Goal: Transaction & Acquisition: Obtain resource

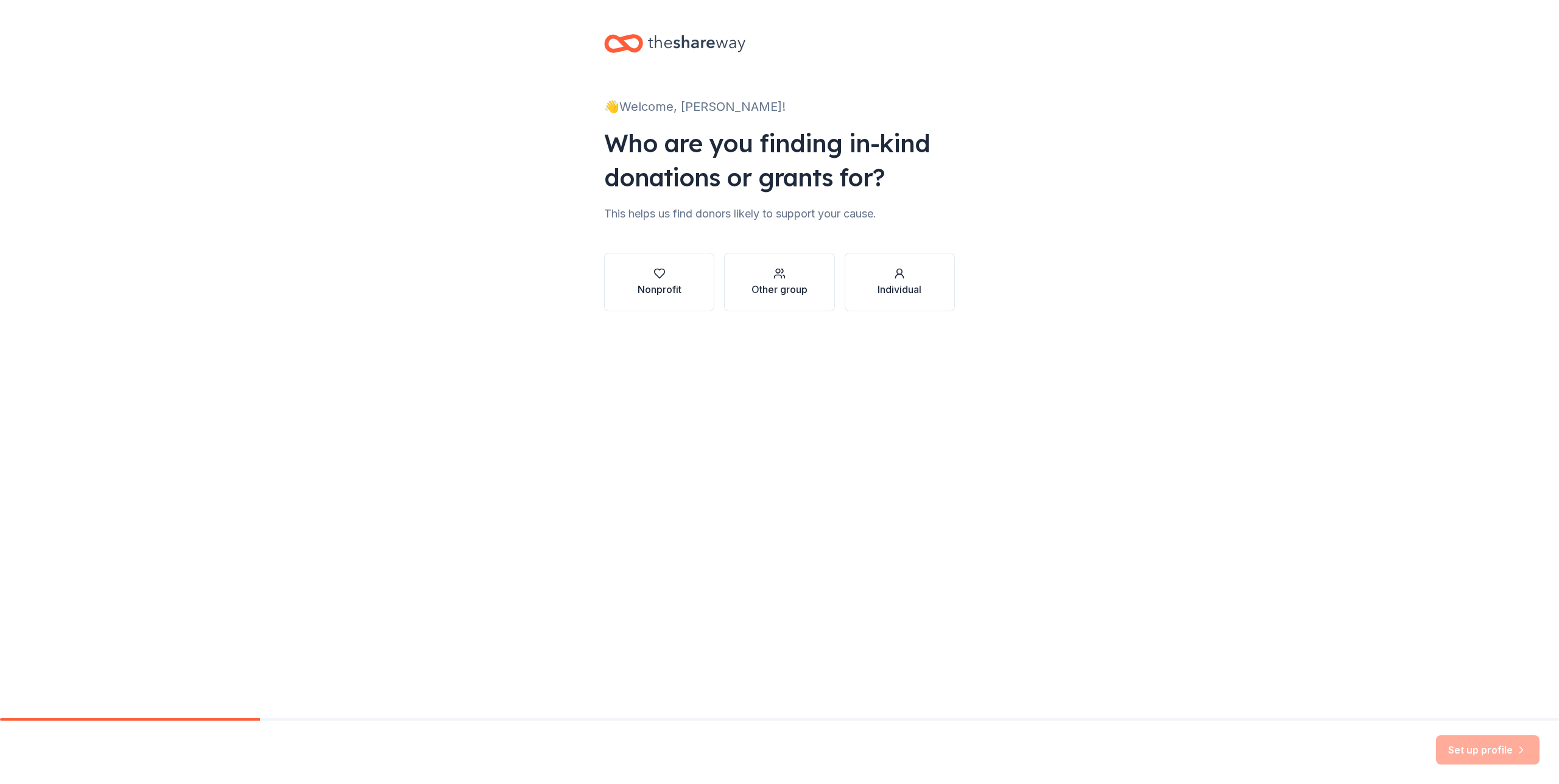
click at [968, 402] on div "👋 Welcome, Taylor! Who are you finding in-kind donations or grants for? This he…" at bounding box center [780, 359] width 1559 height 718
click at [667, 281] on div "Nonprofit" at bounding box center [660, 282] width 44 height 29
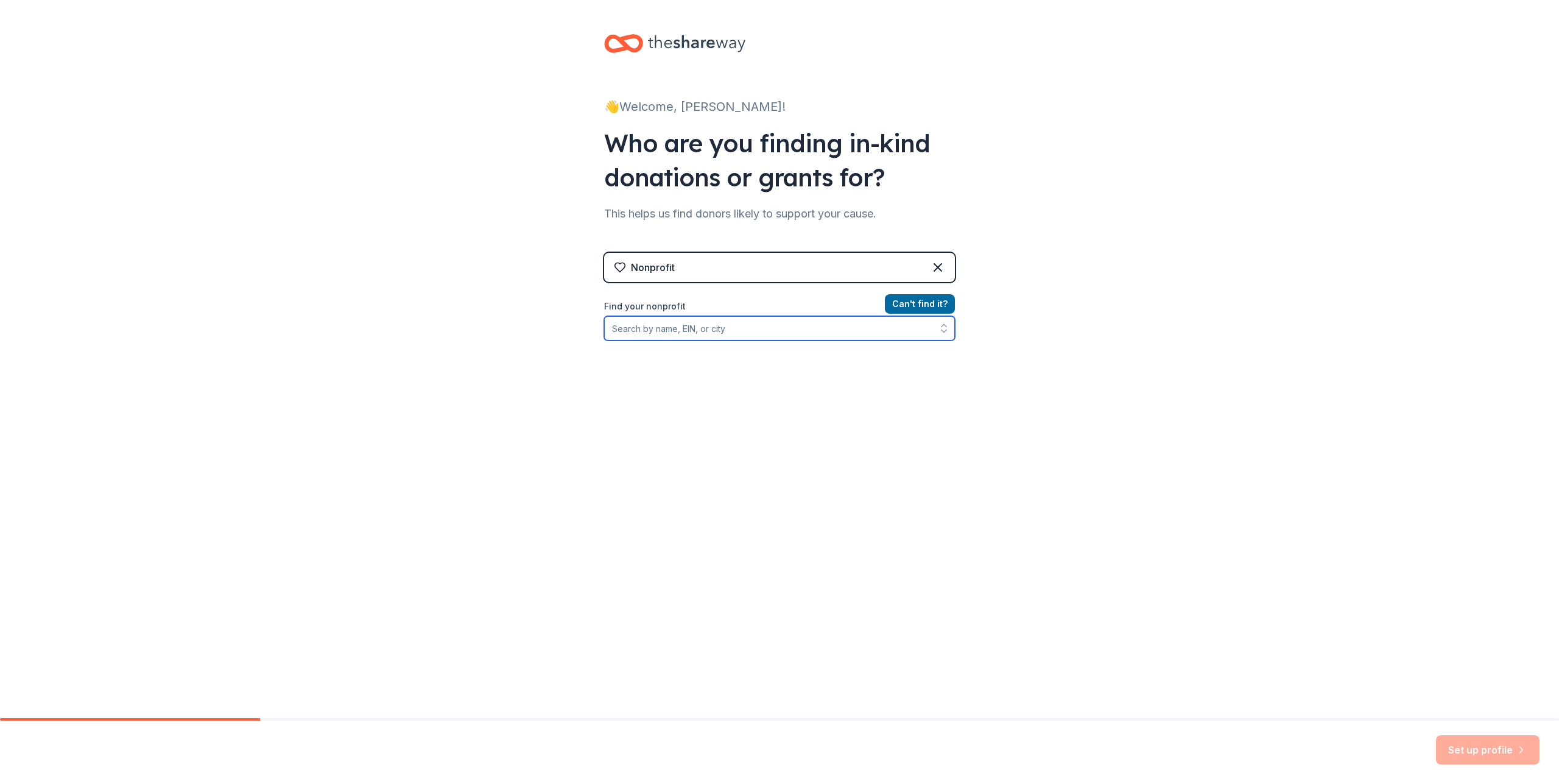
click at [715, 333] on input "Find your nonprofit" at bounding box center [780, 328] width 351 height 25
click at [668, 338] on input "Find your nonprofit" at bounding box center [780, 328] width 351 height 25
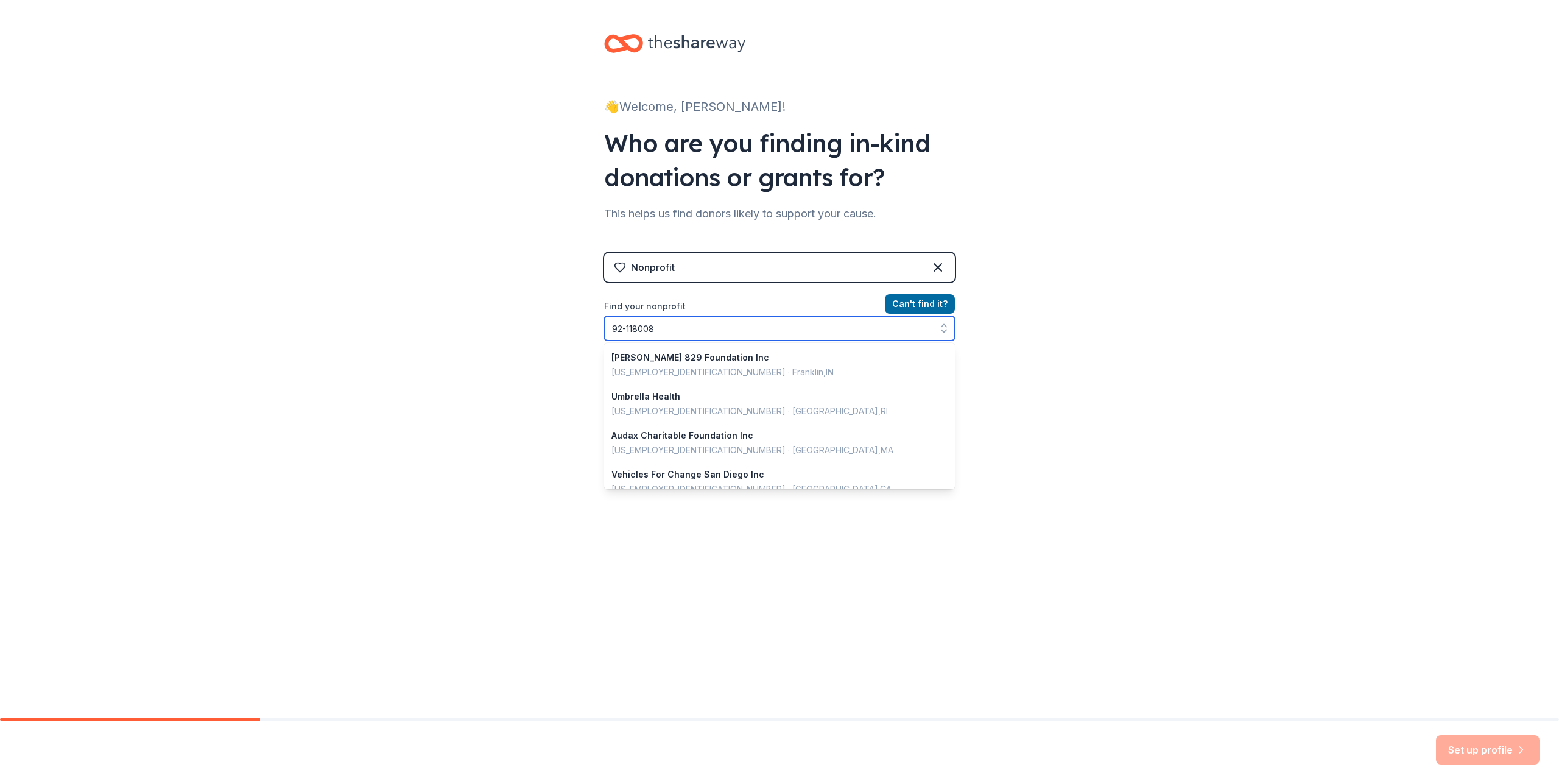
type input "92-1180087"
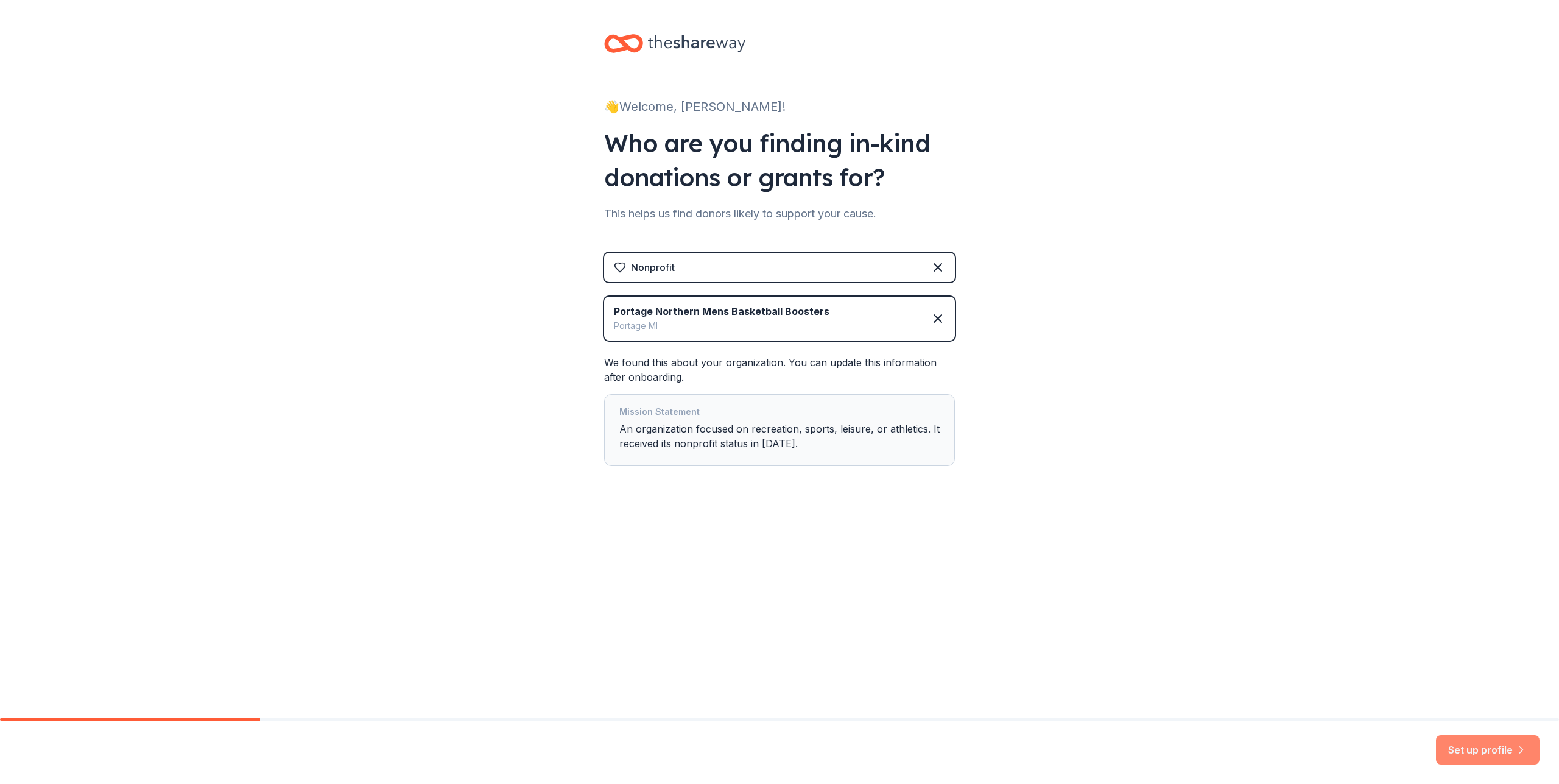
click at [1491, 754] on button "Set up profile" at bounding box center [1488, 750] width 103 height 29
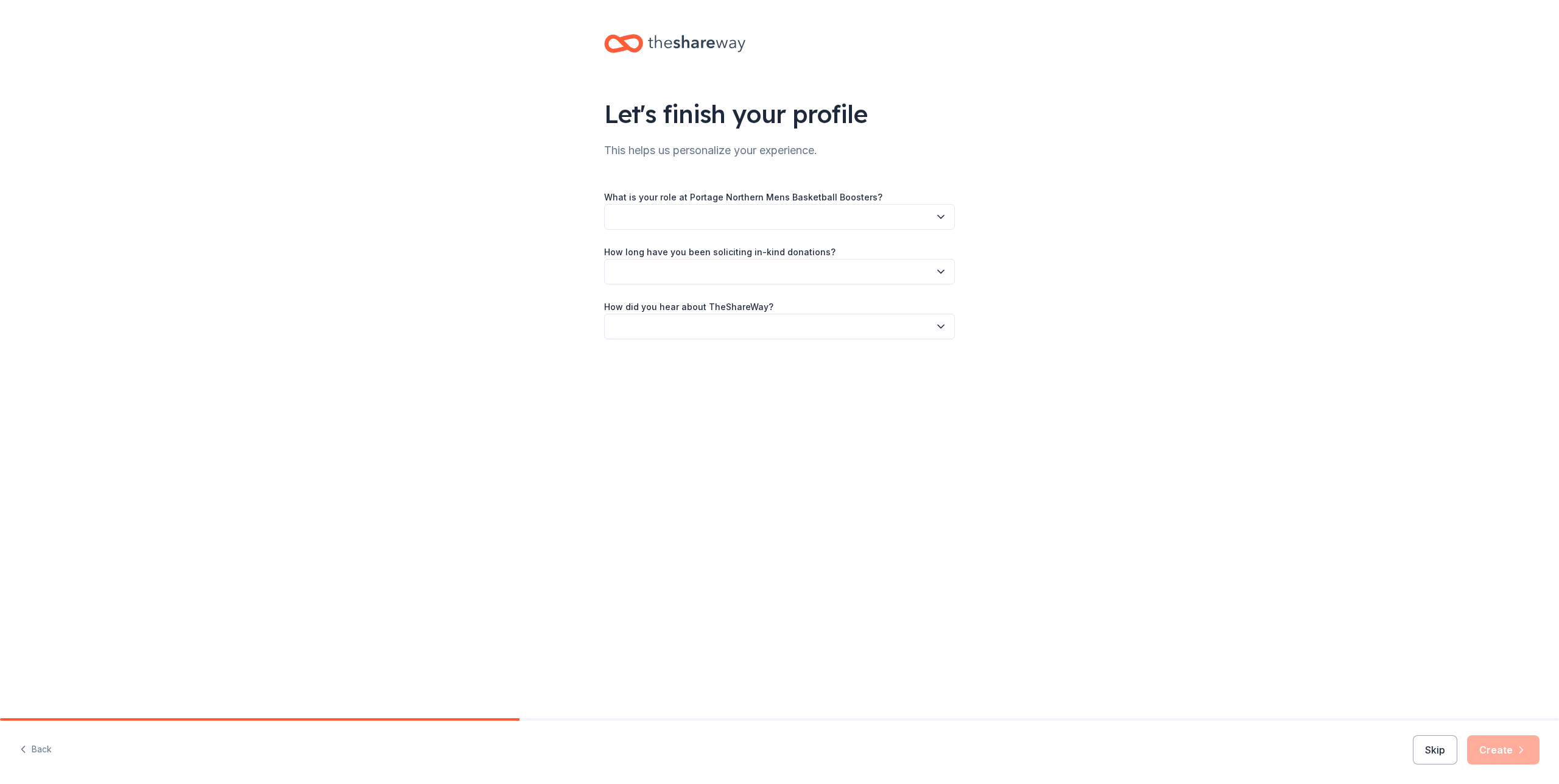
click at [889, 221] on button "button" at bounding box center [780, 217] width 351 height 26
click at [712, 273] on div "Executive Director" at bounding box center [780, 274] width 345 height 25
click at [745, 268] on button "button" at bounding box center [780, 272] width 351 height 26
click at [735, 306] on div "This is my first time!" at bounding box center [780, 305] width 345 height 25
click at [736, 321] on button "button" at bounding box center [780, 327] width 351 height 26
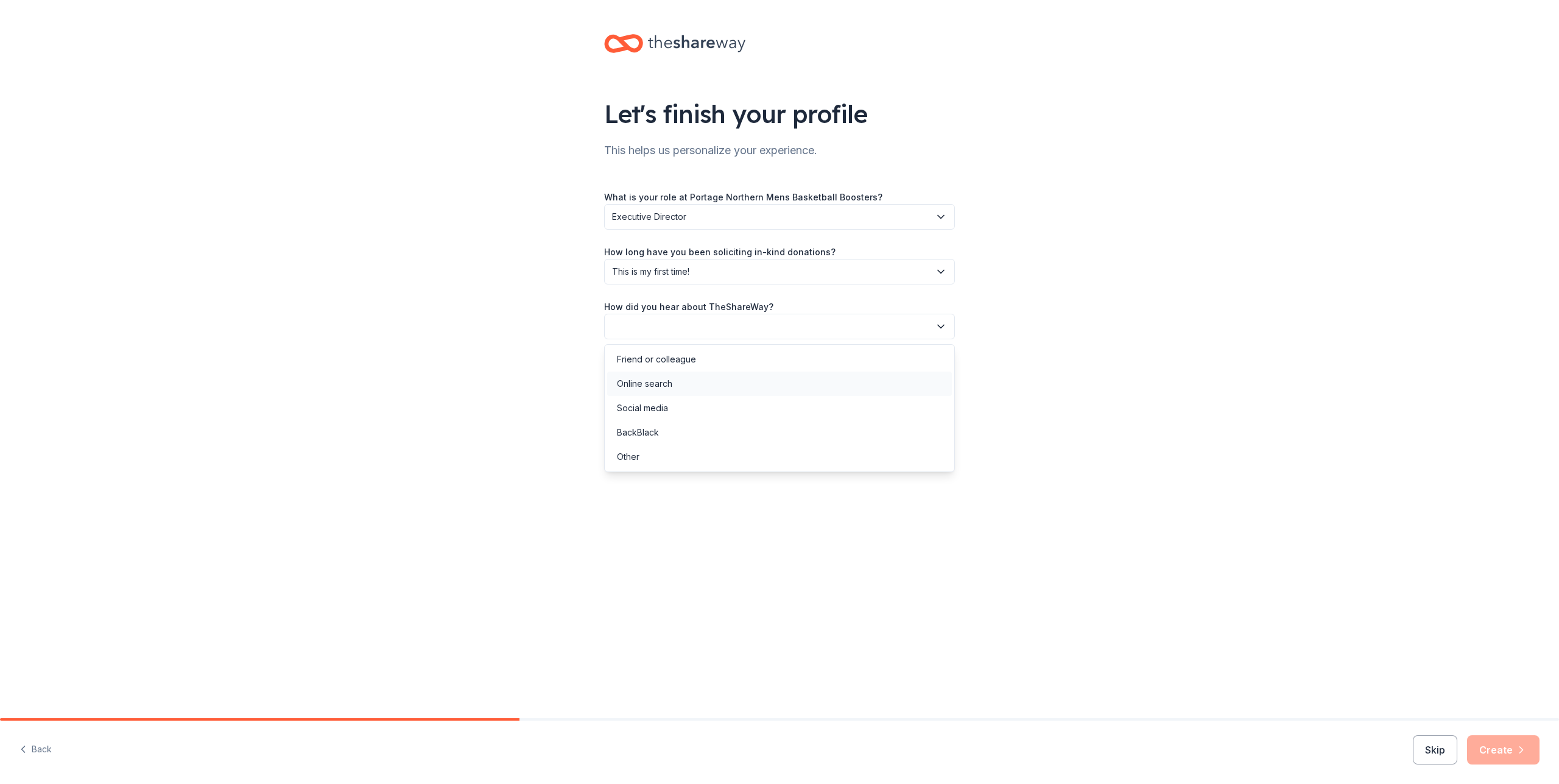
click at [704, 391] on div "Online search" at bounding box center [780, 383] width 345 height 25
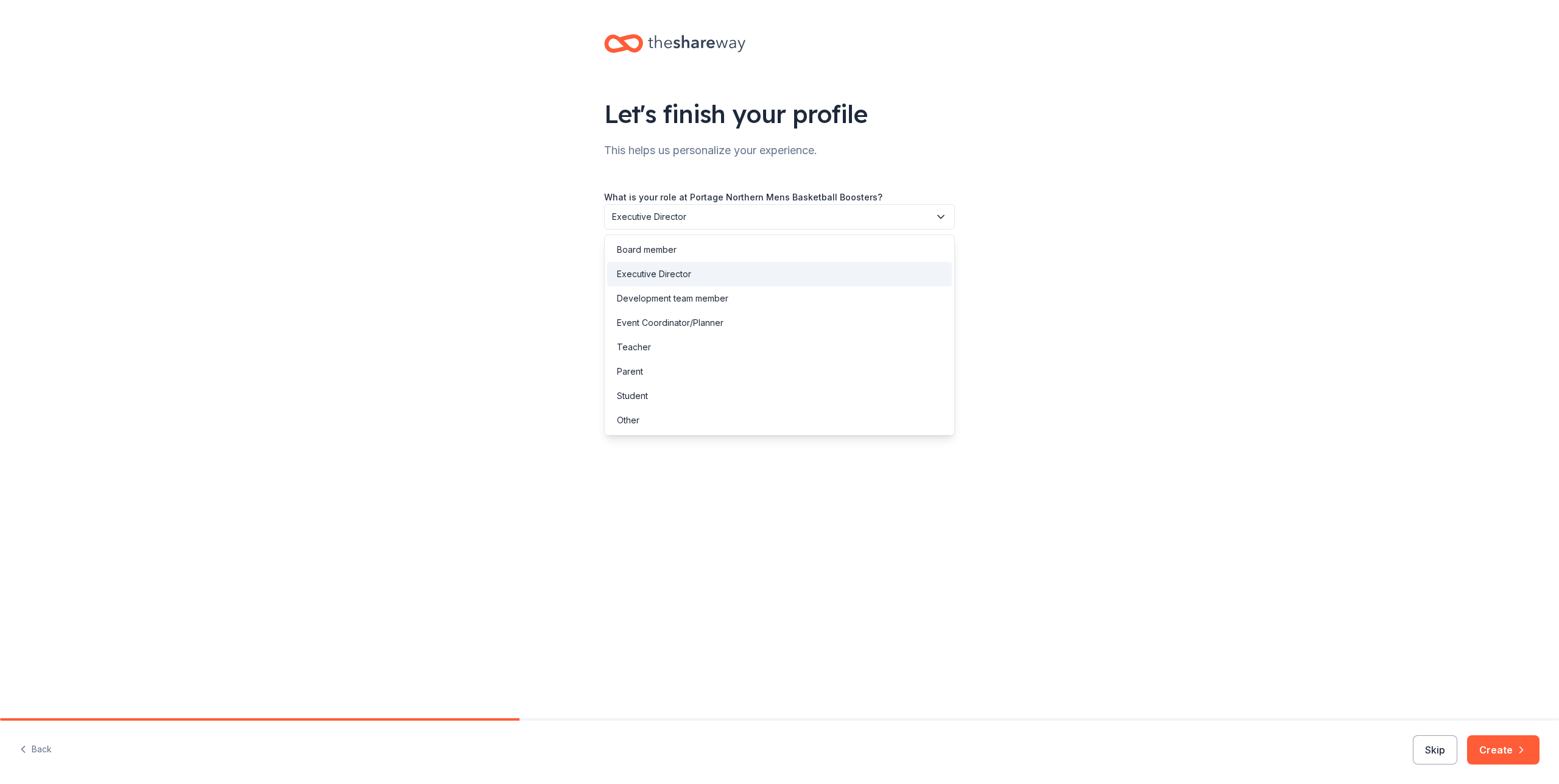
click at [712, 223] on span "Executive Director" at bounding box center [771, 217] width 318 height 15
click at [732, 326] on div "Event Coordinator/Planner" at bounding box center [780, 323] width 345 height 25
click at [1435, 754] on button "Skip" at bounding box center [1435, 750] width 45 height 29
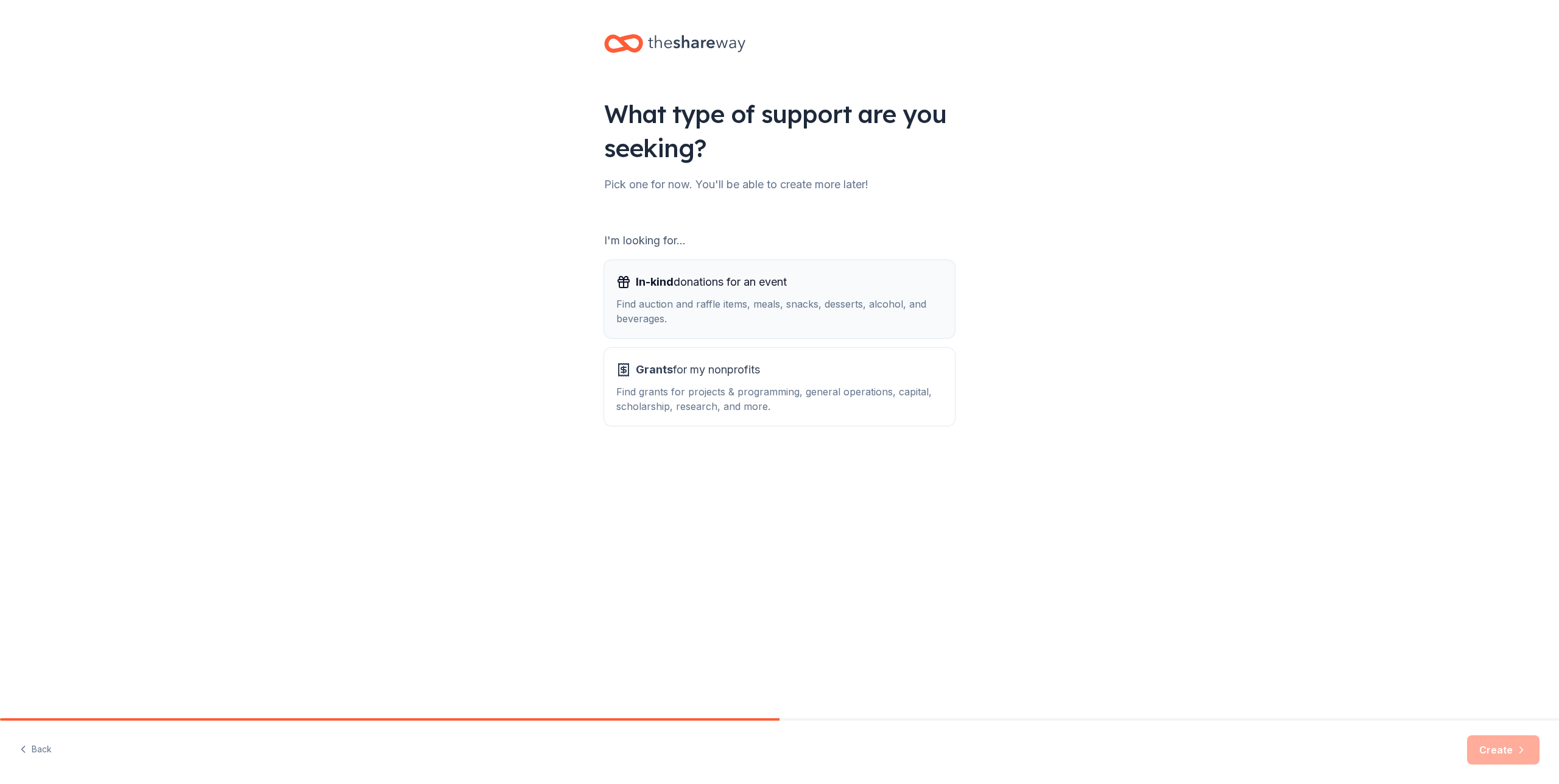
click at [876, 309] on div "Find auction and raffle items, meals, snacks, desserts, alcohol, and beverages." at bounding box center [780, 311] width 327 height 29
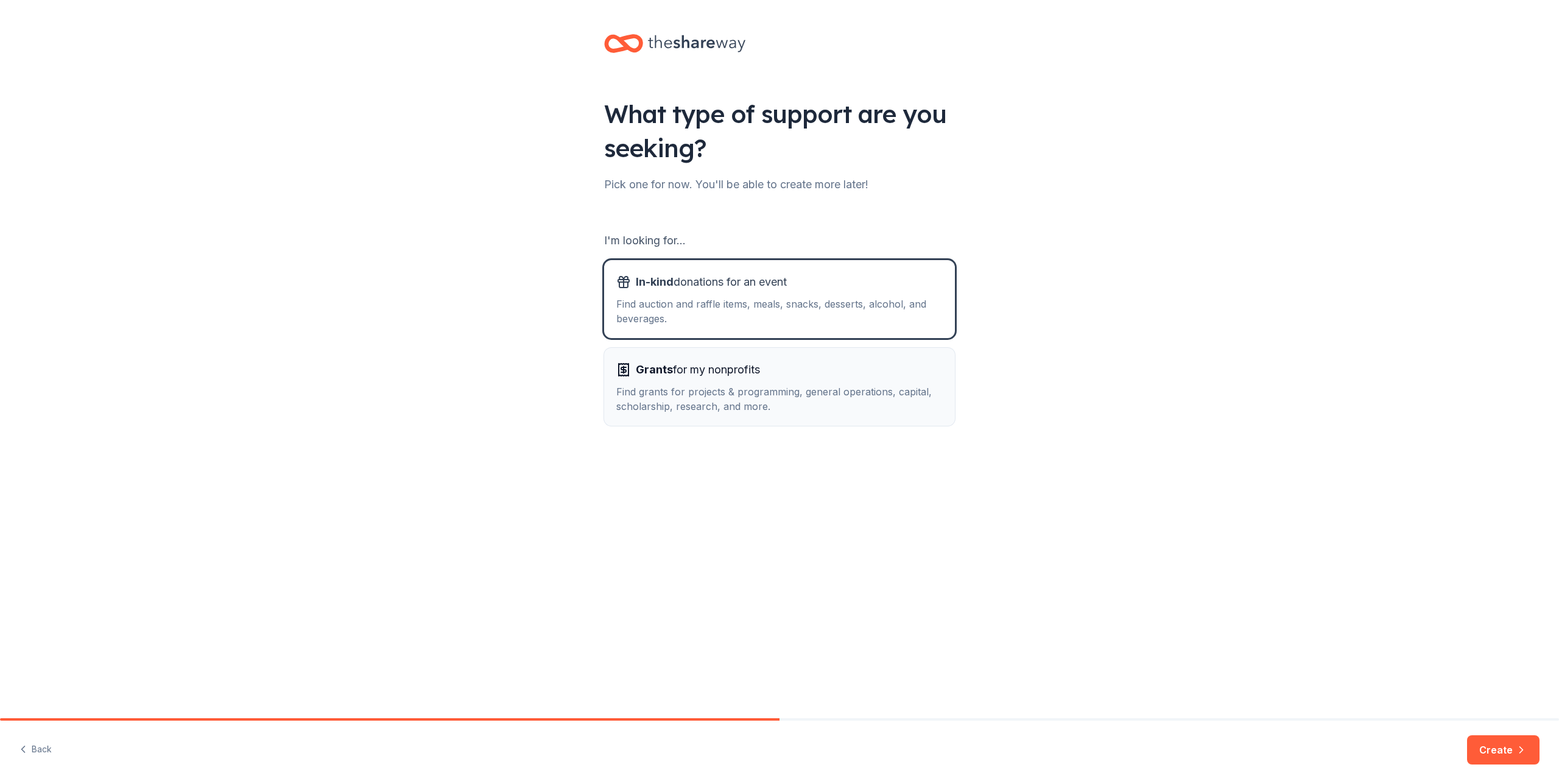
click at [877, 371] on div "Grants for my nonprofits" at bounding box center [780, 369] width 327 height 19
click at [740, 303] on div "Find auction and raffle items, meals, snacks, desserts, alcohol, and beverages." at bounding box center [780, 311] width 327 height 29
click at [1496, 747] on button "Create" at bounding box center [1503, 750] width 72 height 29
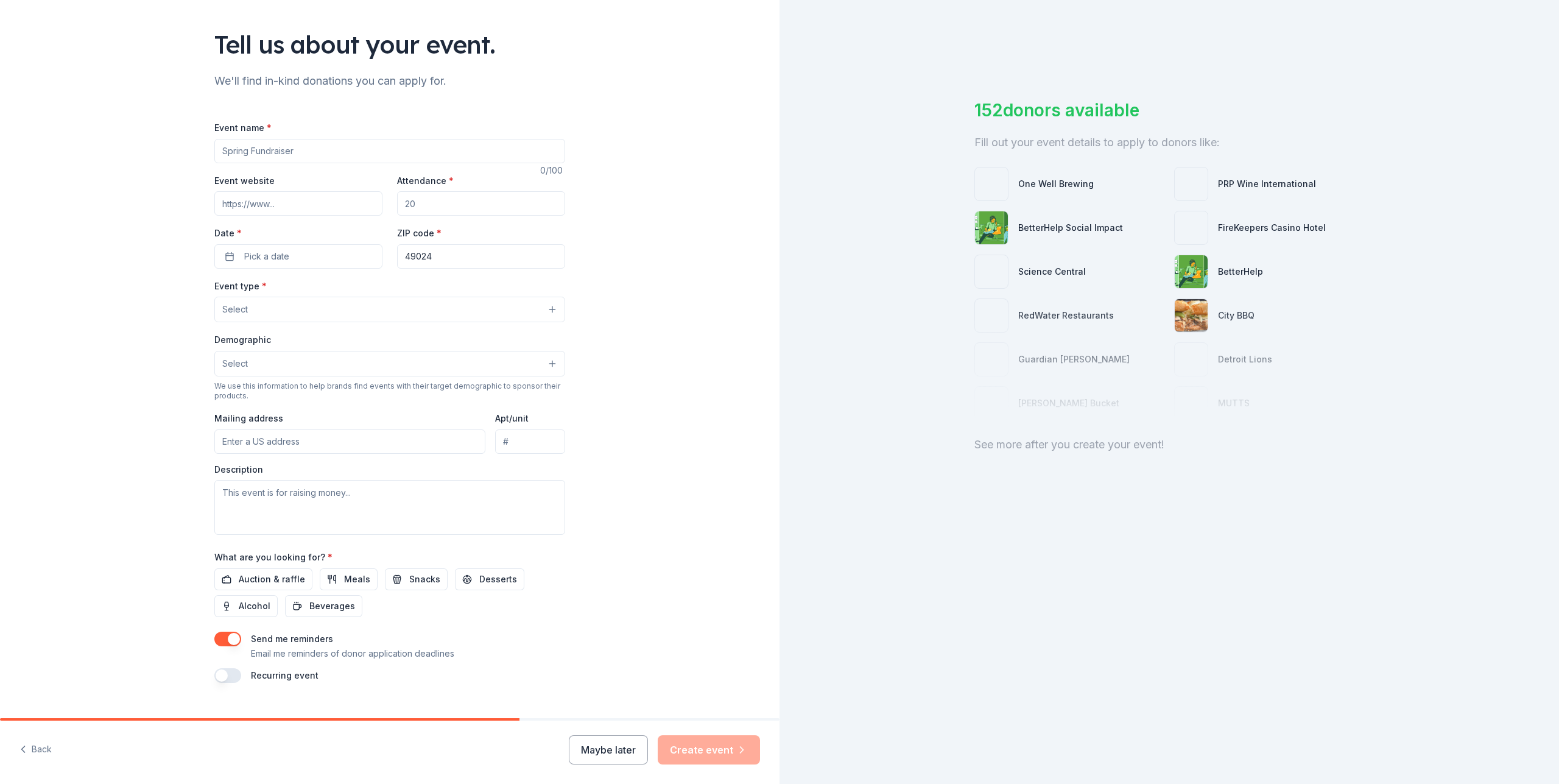
scroll to position [70, 0]
click at [378, 149] on input "Event name *" at bounding box center [390, 149] width 351 height 25
click at [314, 154] on input "Event name *" at bounding box center [390, 149] width 351 height 25
click at [39, 746] on button "Back" at bounding box center [35, 750] width 32 height 26
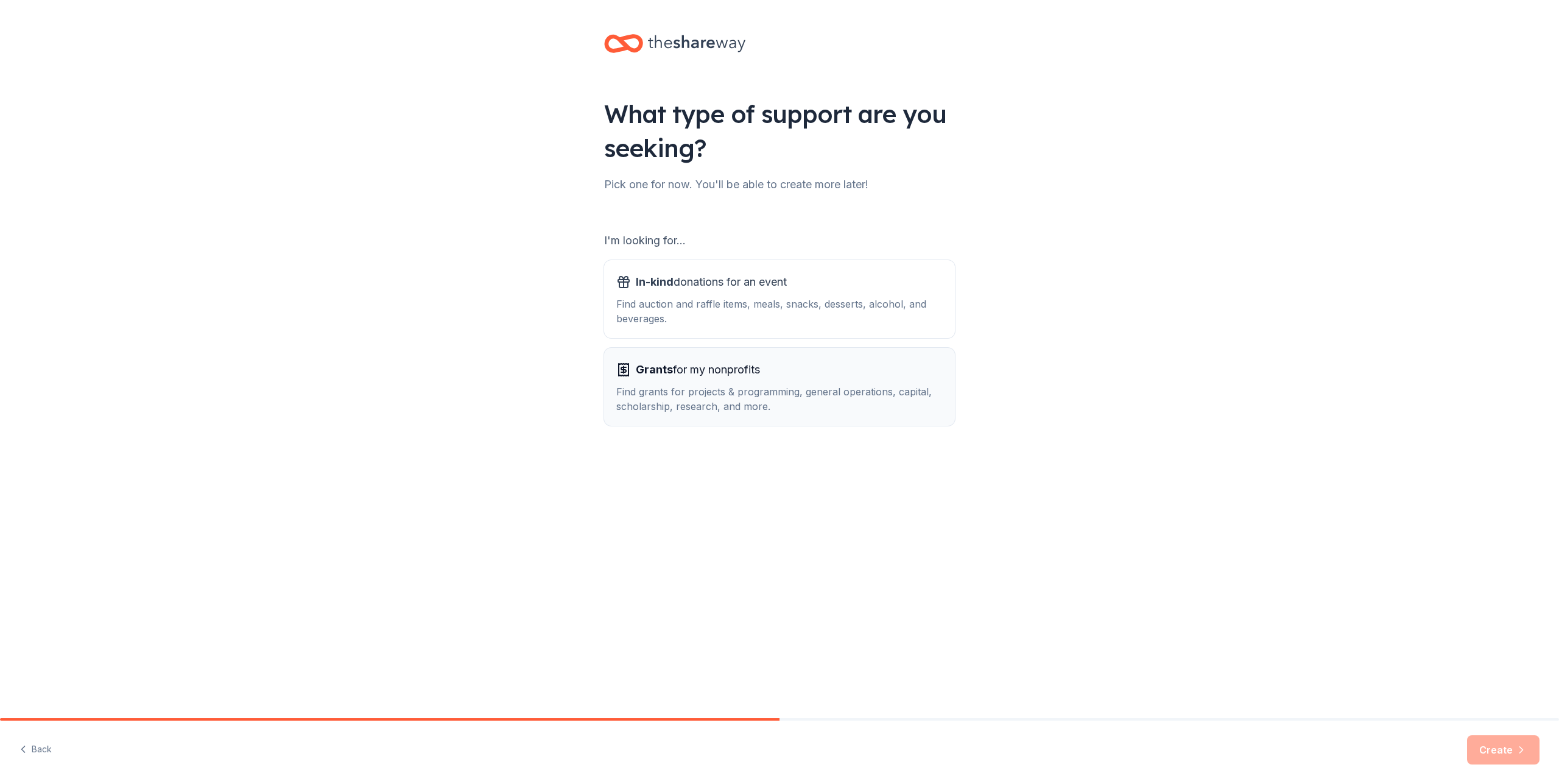
click at [732, 396] on div "Find grants for projects & programming, general operations, capital, scholarshi…" at bounding box center [780, 399] width 327 height 29
click at [1486, 748] on button "Create" at bounding box center [1503, 750] width 72 height 29
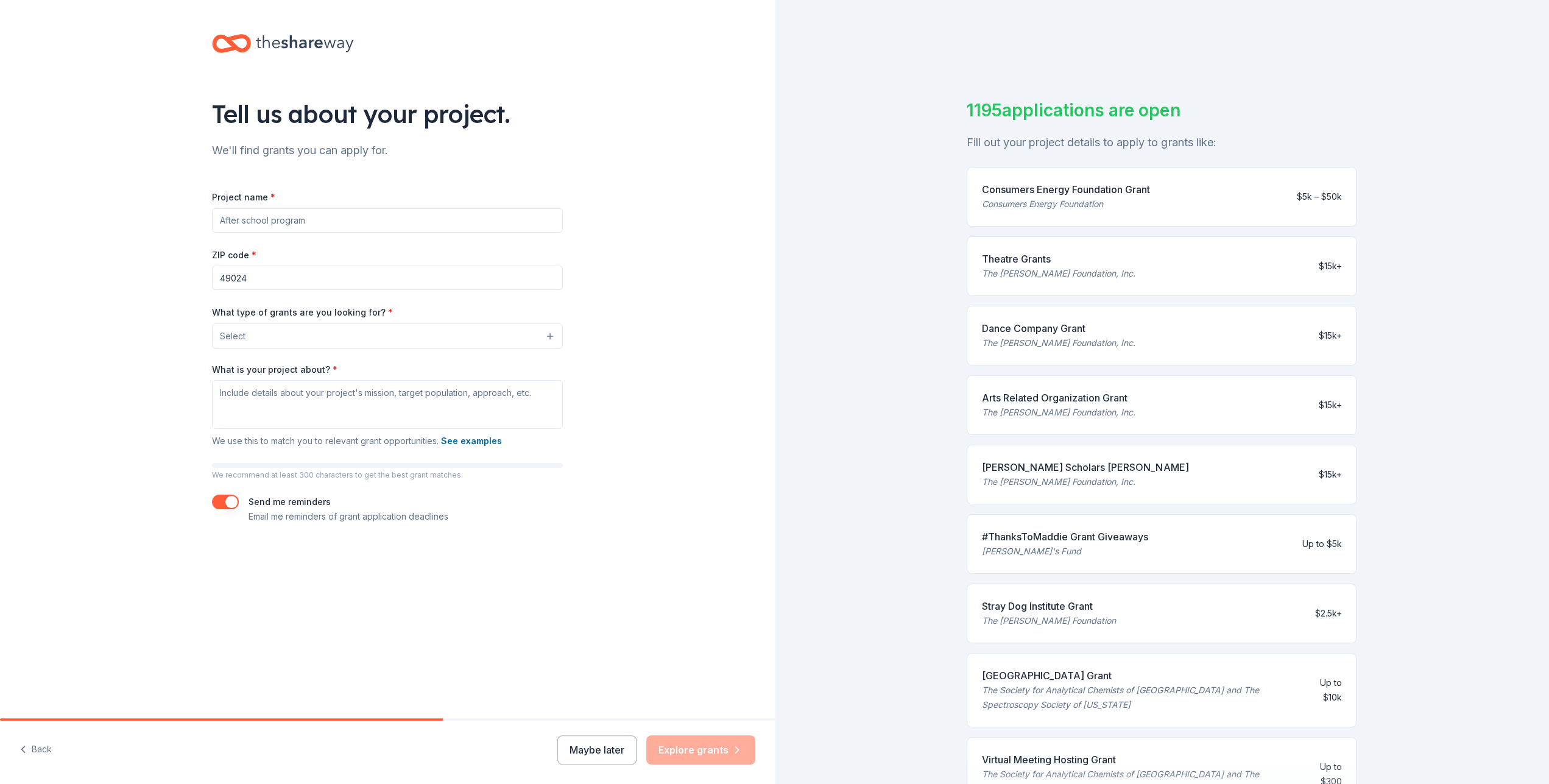
click at [293, 213] on input "Project name *" at bounding box center [388, 220] width 351 height 25
click at [264, 221] on input "Men" at bounding box center [388, 220] width 351 height 25
type input "[DATE]-[DATE] Portage Northern Men's Basketball"
click at [315, 338] on button "Select" at bounding box center [385, 337] width 351 height 26
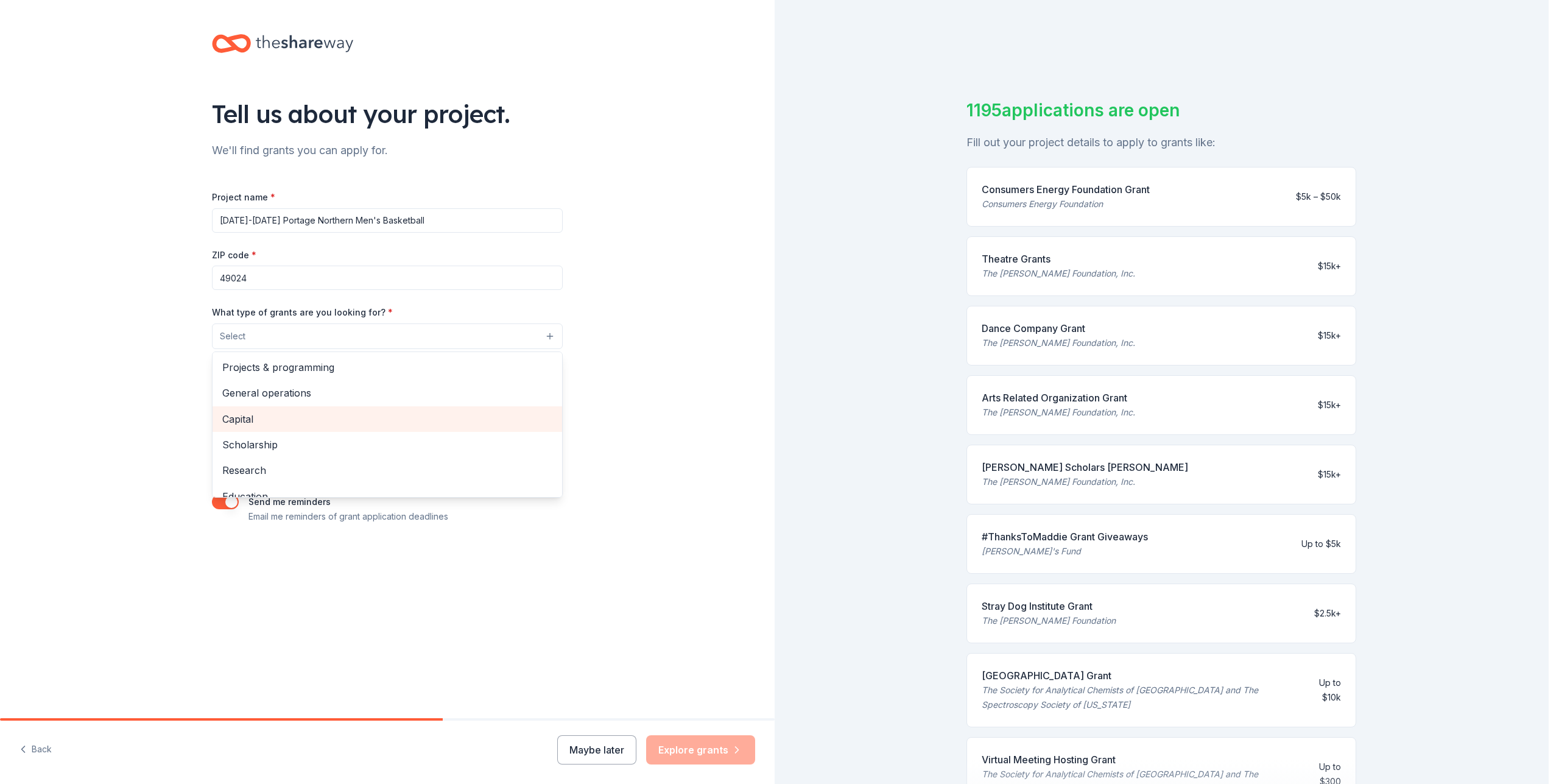
click at [326, 413] on span "Capital" at bounding box center [387, 418] width 330 height 16
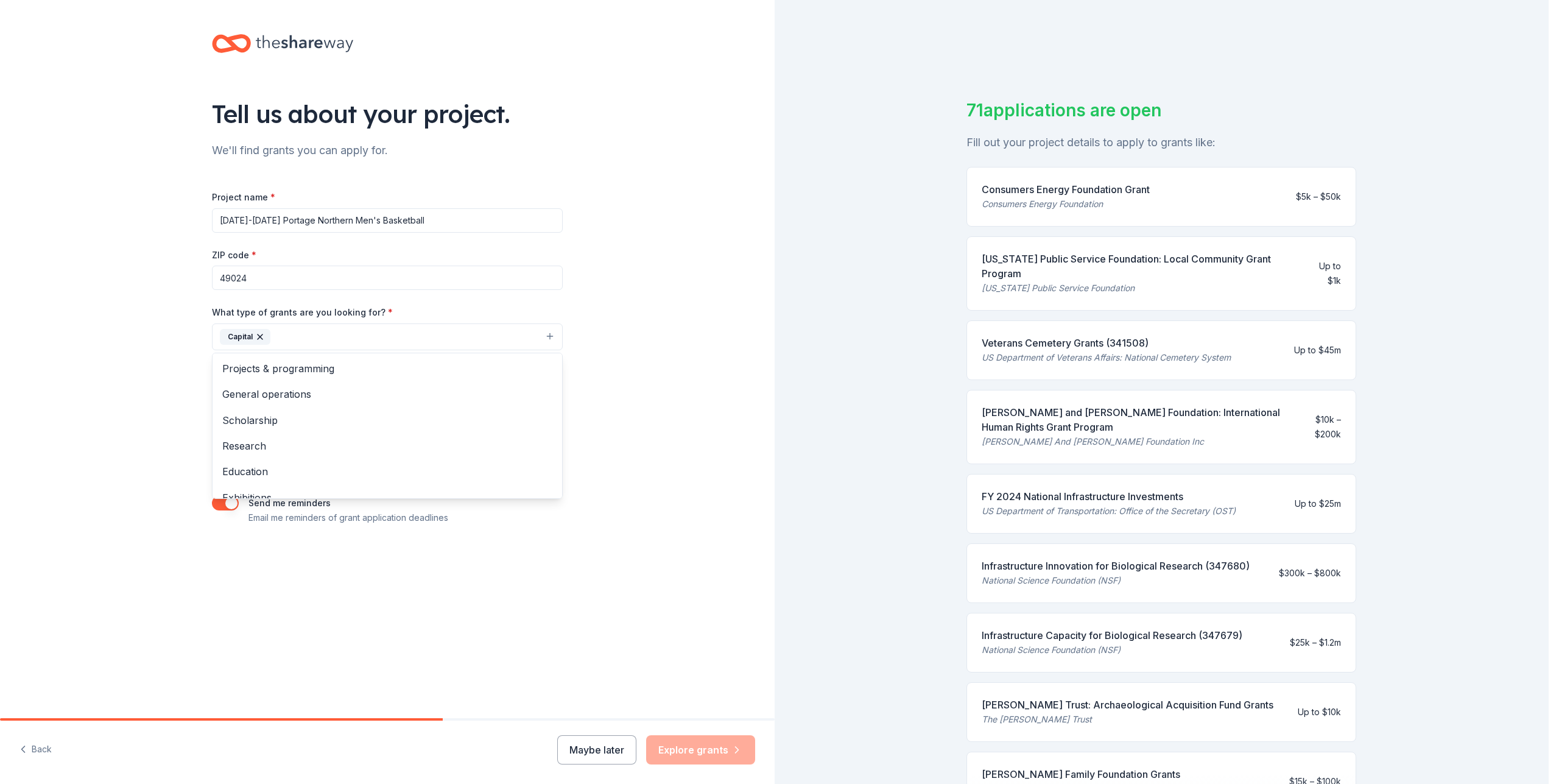
click at [262, 335] on icon "button" at bounding box center [260, 337] width 10 height 10
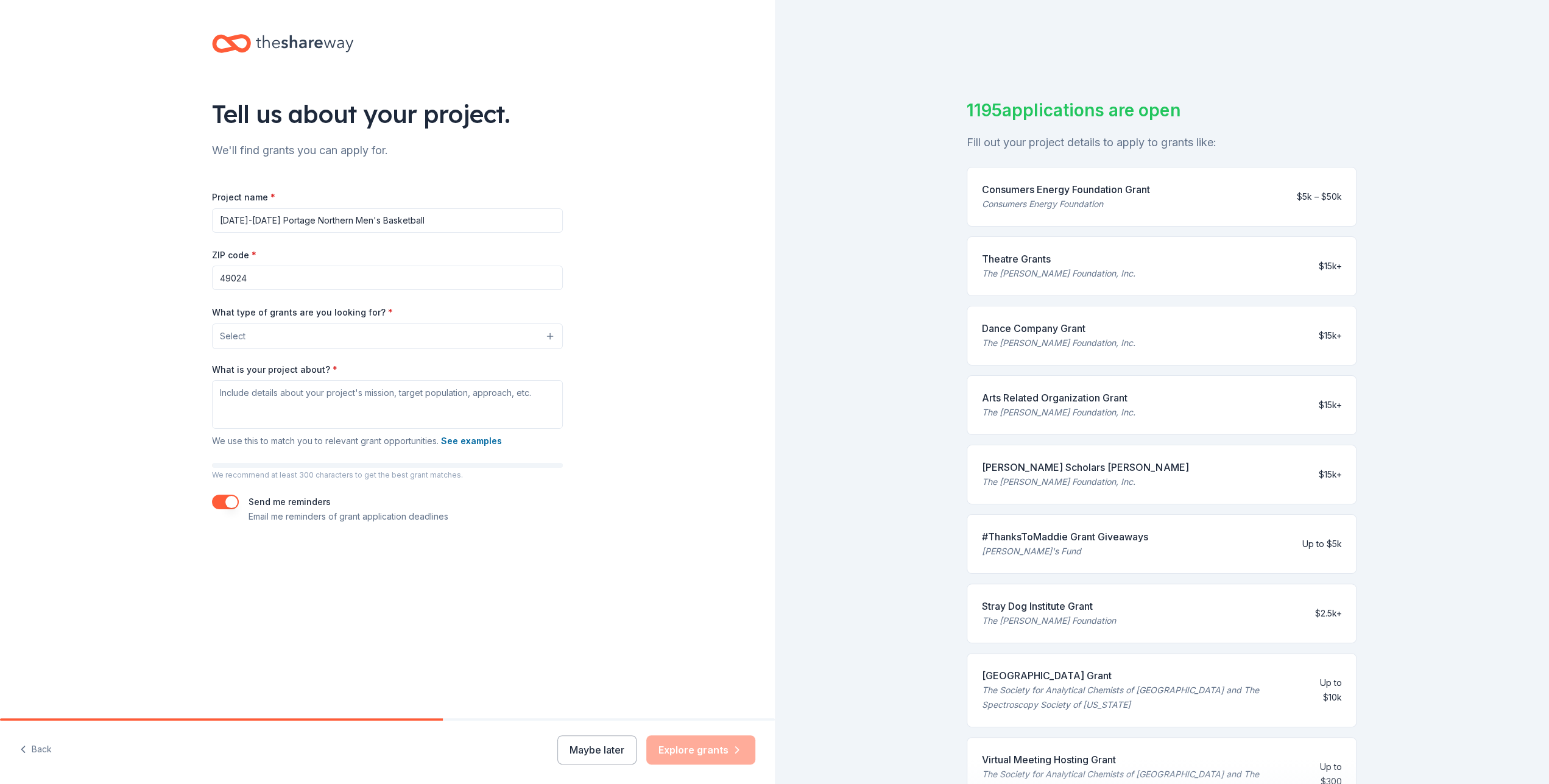
click at [412, 340] on button "Select" at bounding box center [388, 337] width 351 height 26
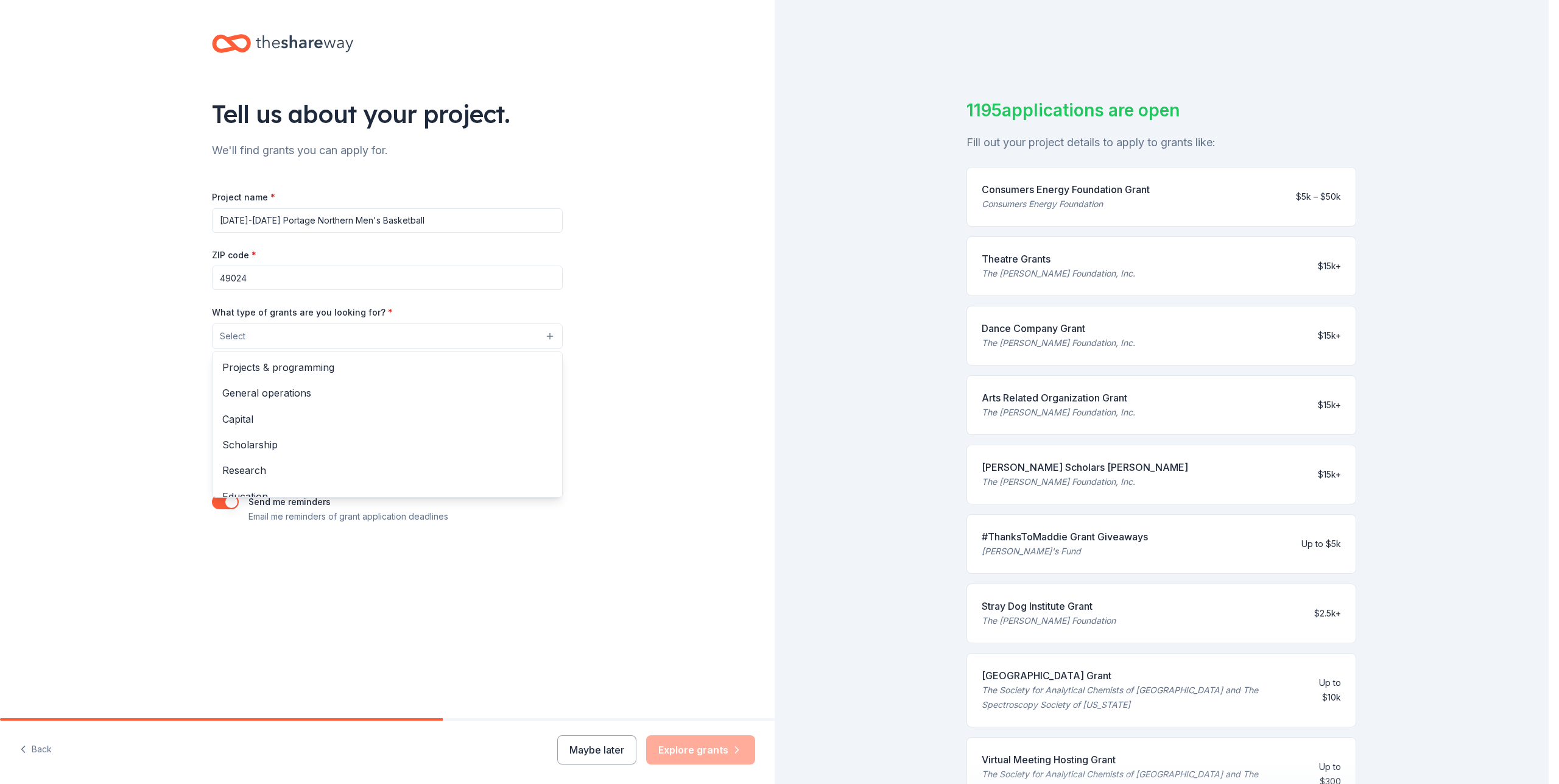
drag, startPoint x: 564, startPoint y: 396, endPoint x: 557, endPoint y: 422, distance: 26.9
click at [557, 422] on div "Tell us about your project. We'll find grants you can apply for. Project name *…" at bounding box center [387, 291] width 390 height 583
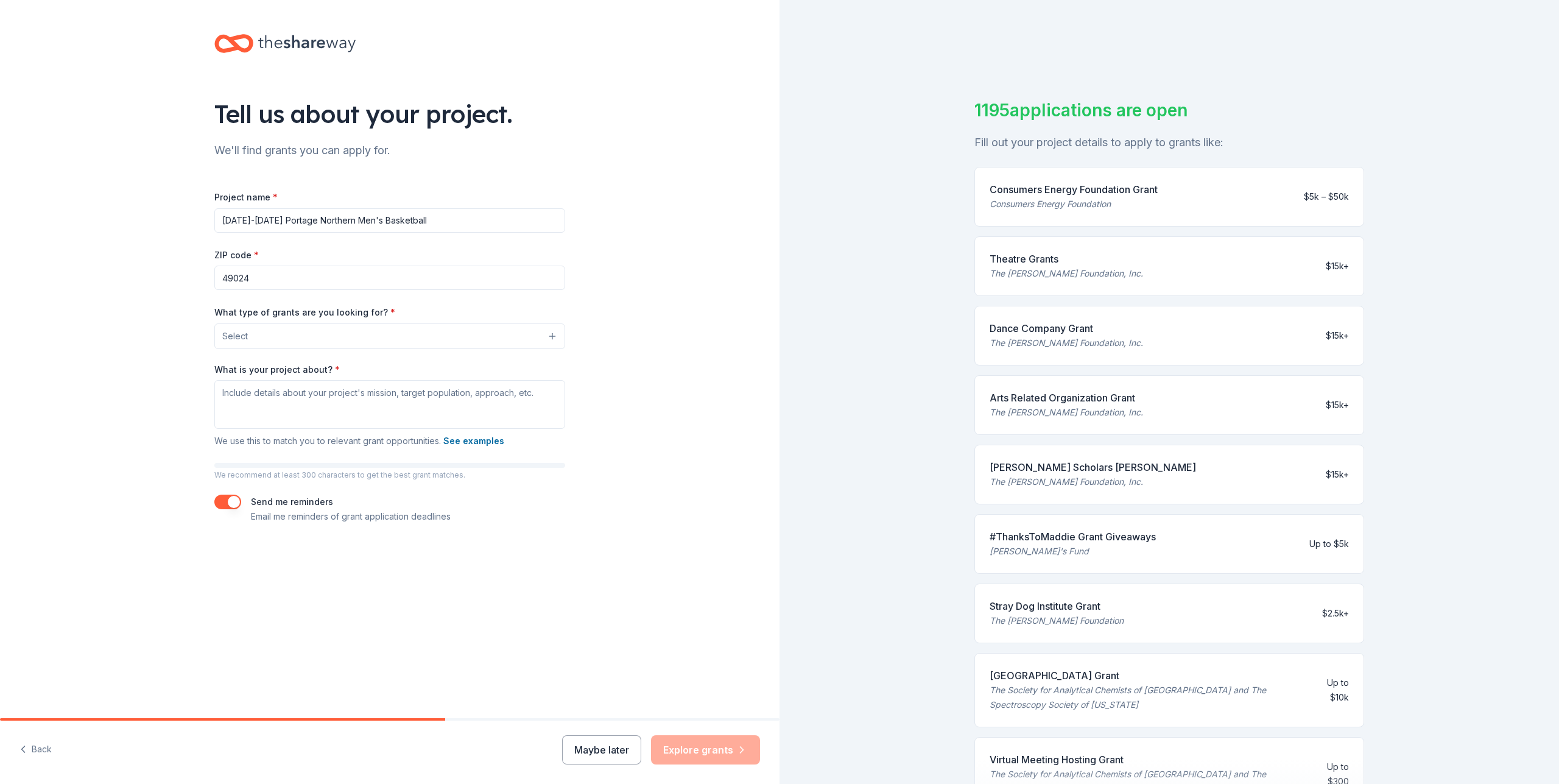
click at [538, 336] on button "Select" at bounding box center [390, 337] width 351 height 26
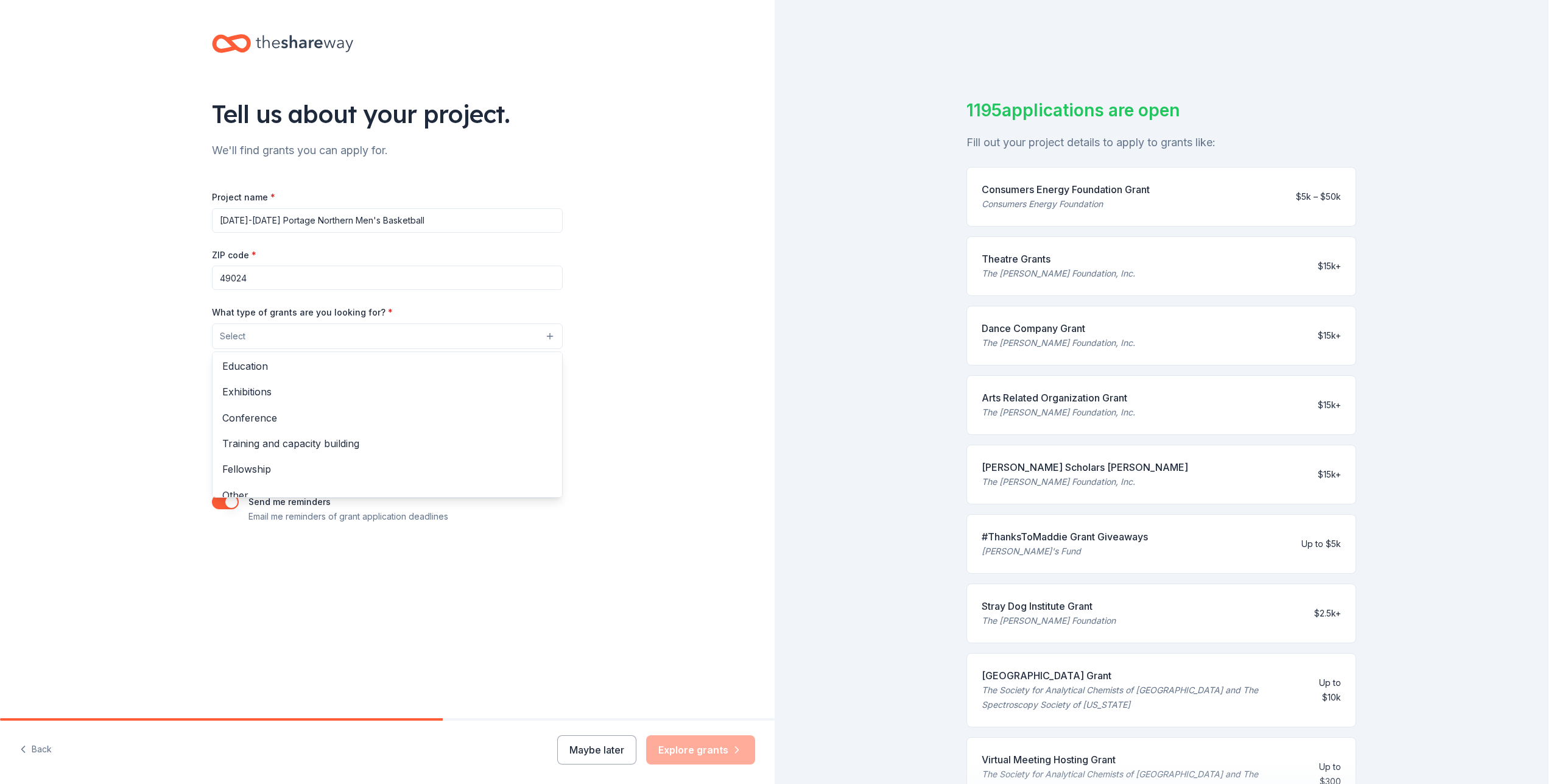
scroll to position [143, 0]
click at [370, 436] on span "Training and capacity building" at bounding box center [387, 430] width 330 height 16
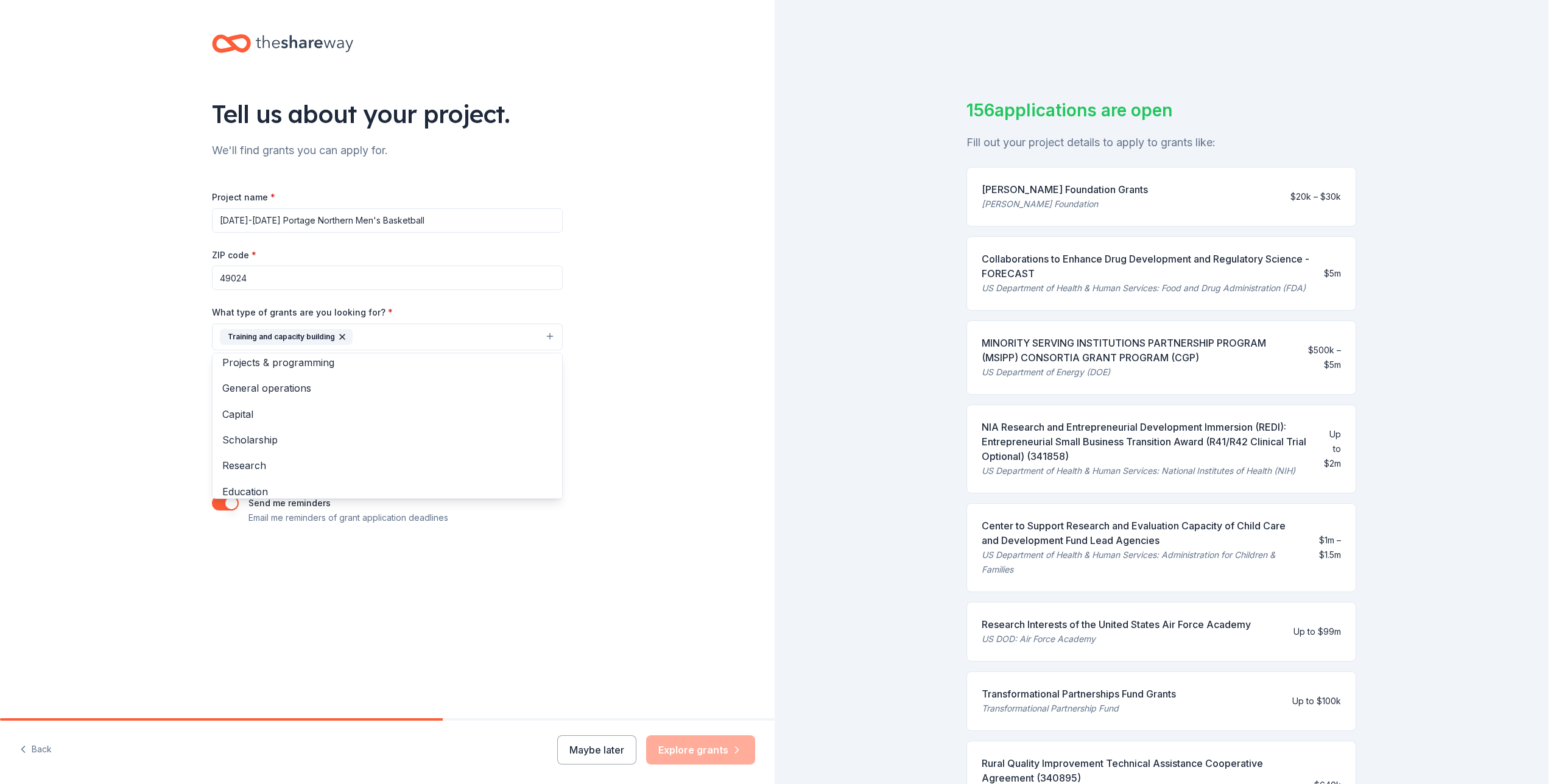
scroll to position [0, 0]
click at [340, 338] on icon "button" at bounding box center [342, 337] width 10 height 10
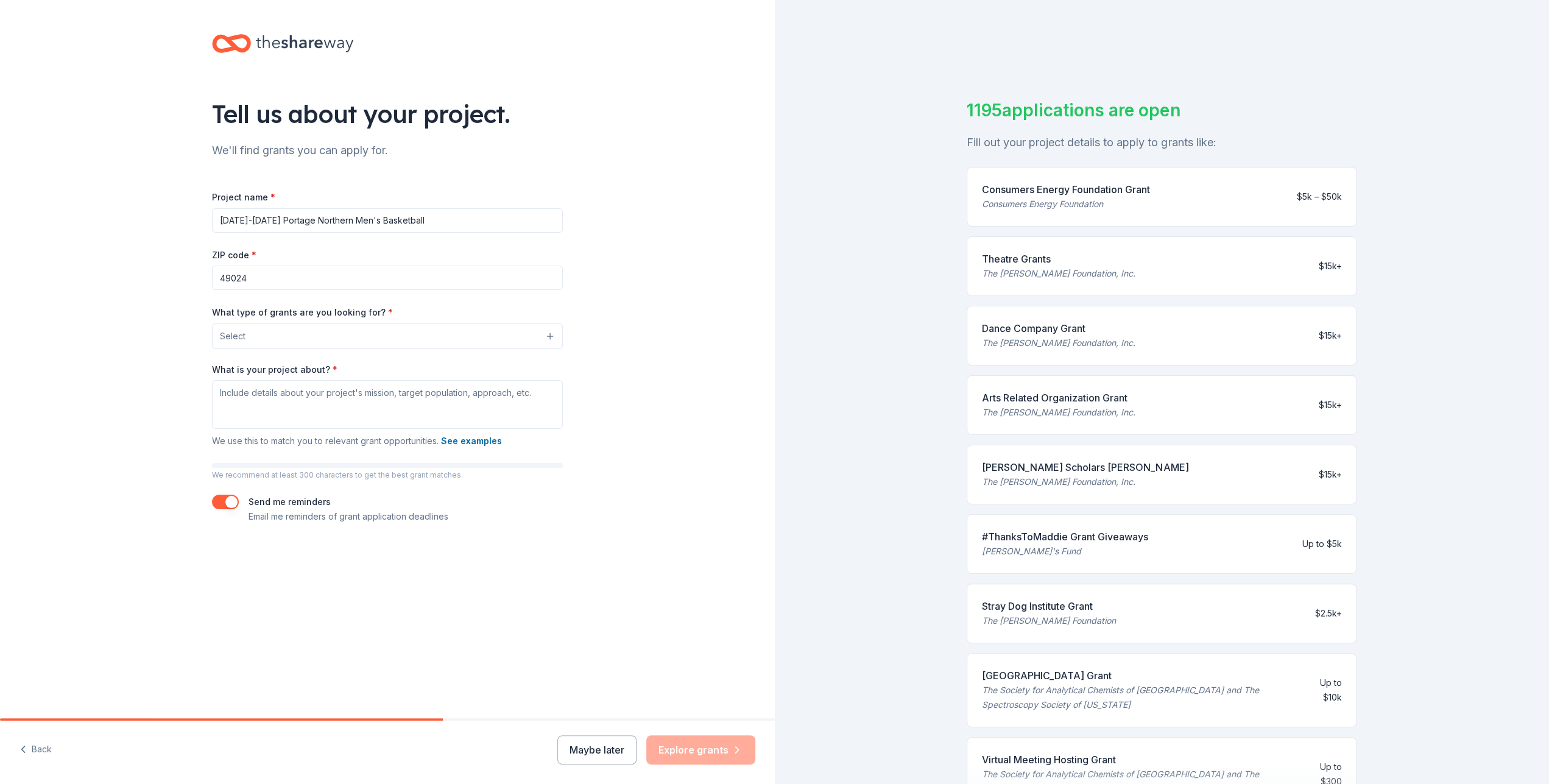
click at [328, 338] on button "Select" at bounding box center [388, 337] width 351 height 26
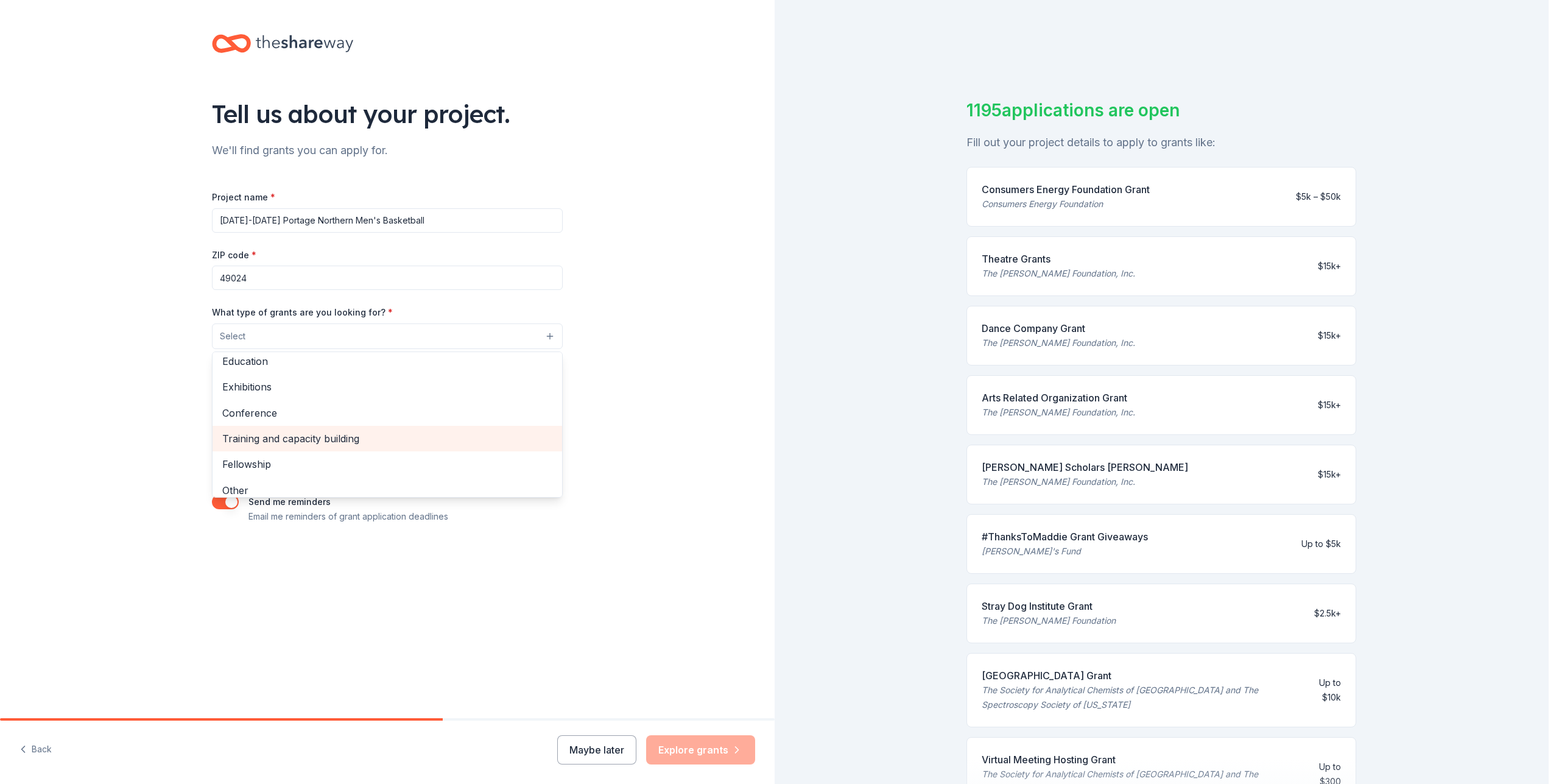
scroll to position [143, 0]
click at [309, 481] on span "Other" at bounding box center [387, 482] width 330 height 16
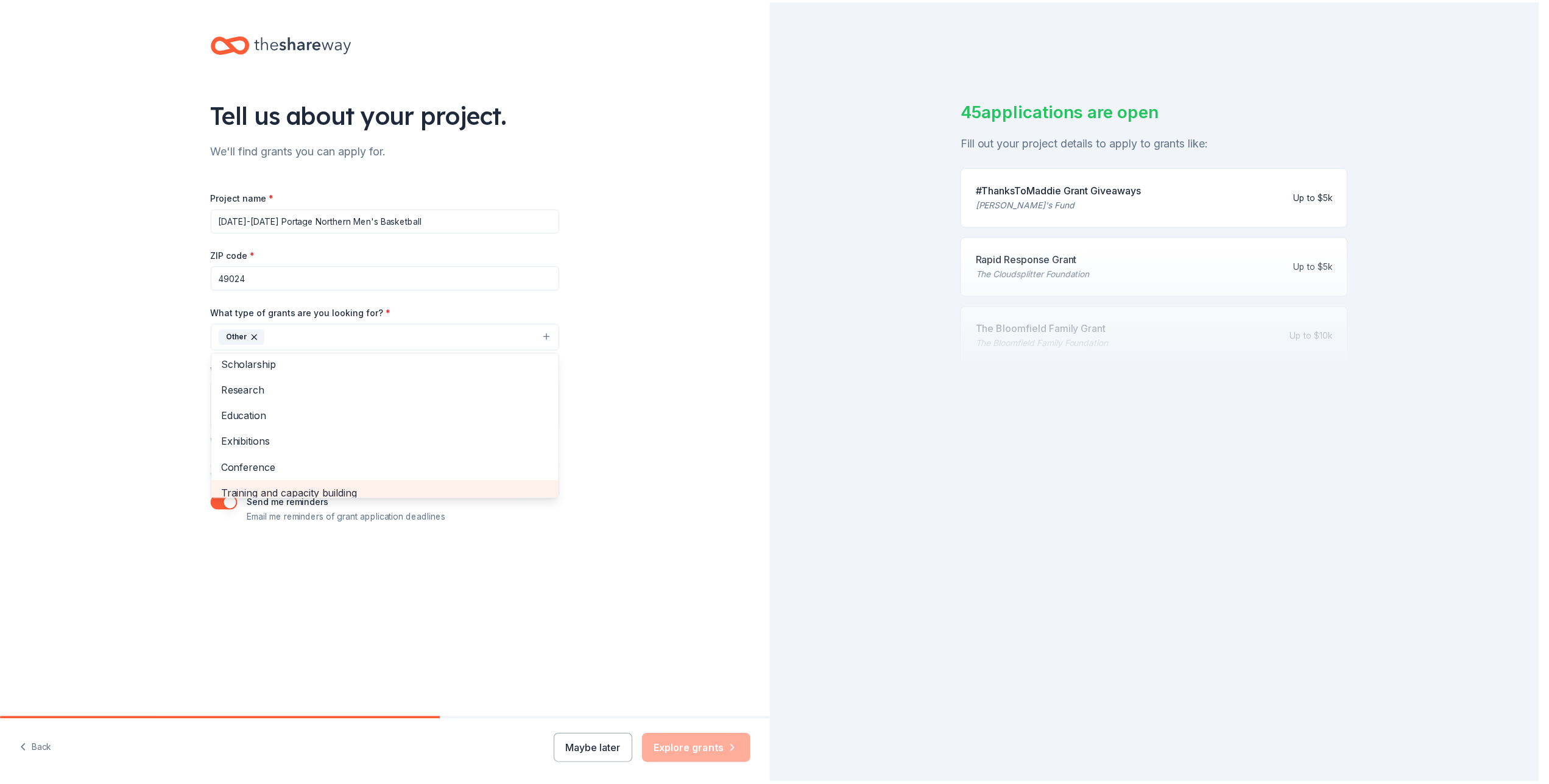
scroll to position [47, 0]
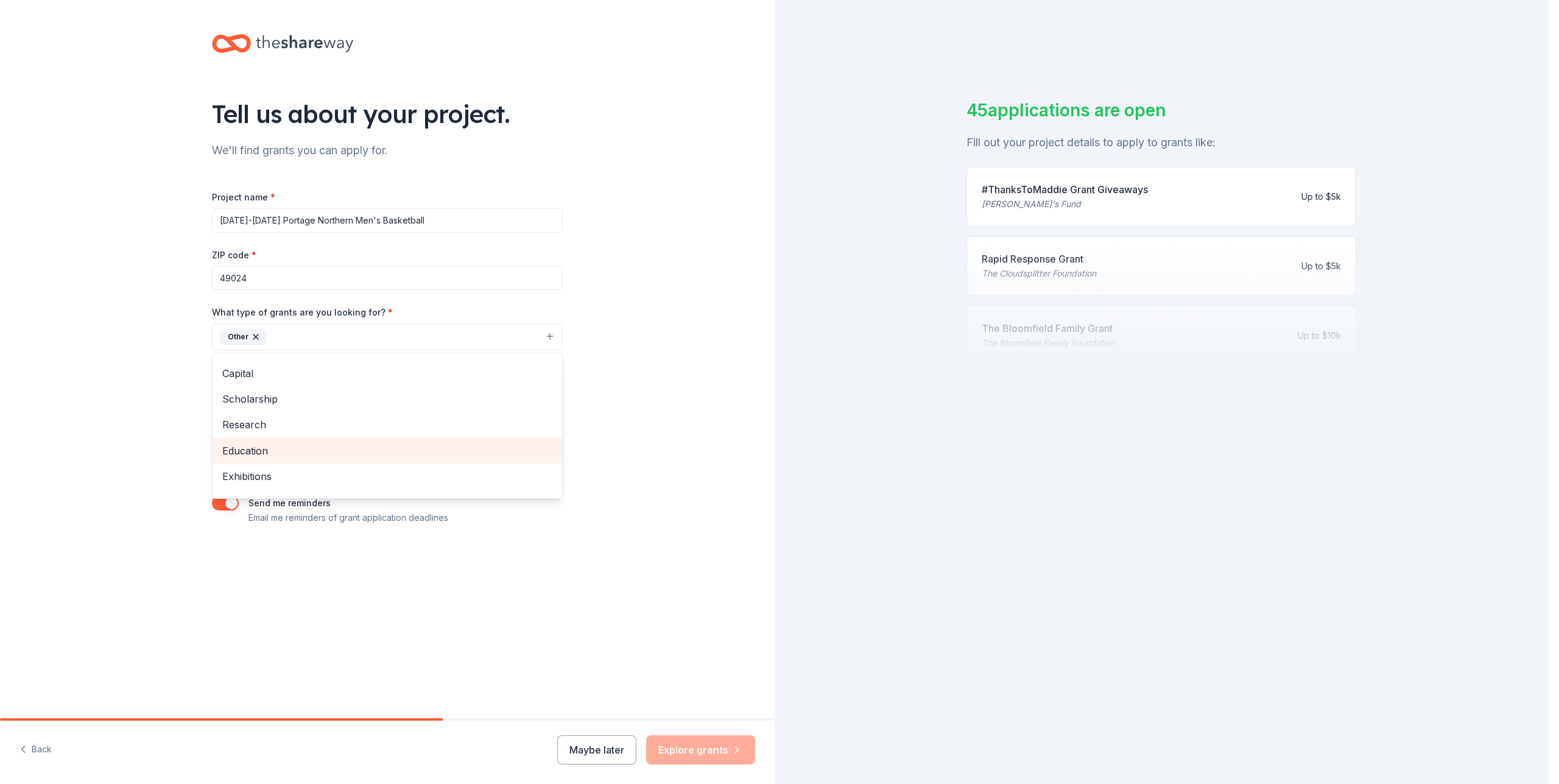
click at [282, 449] on span "Education" at bounding box center [387, 450] width 330 height 16
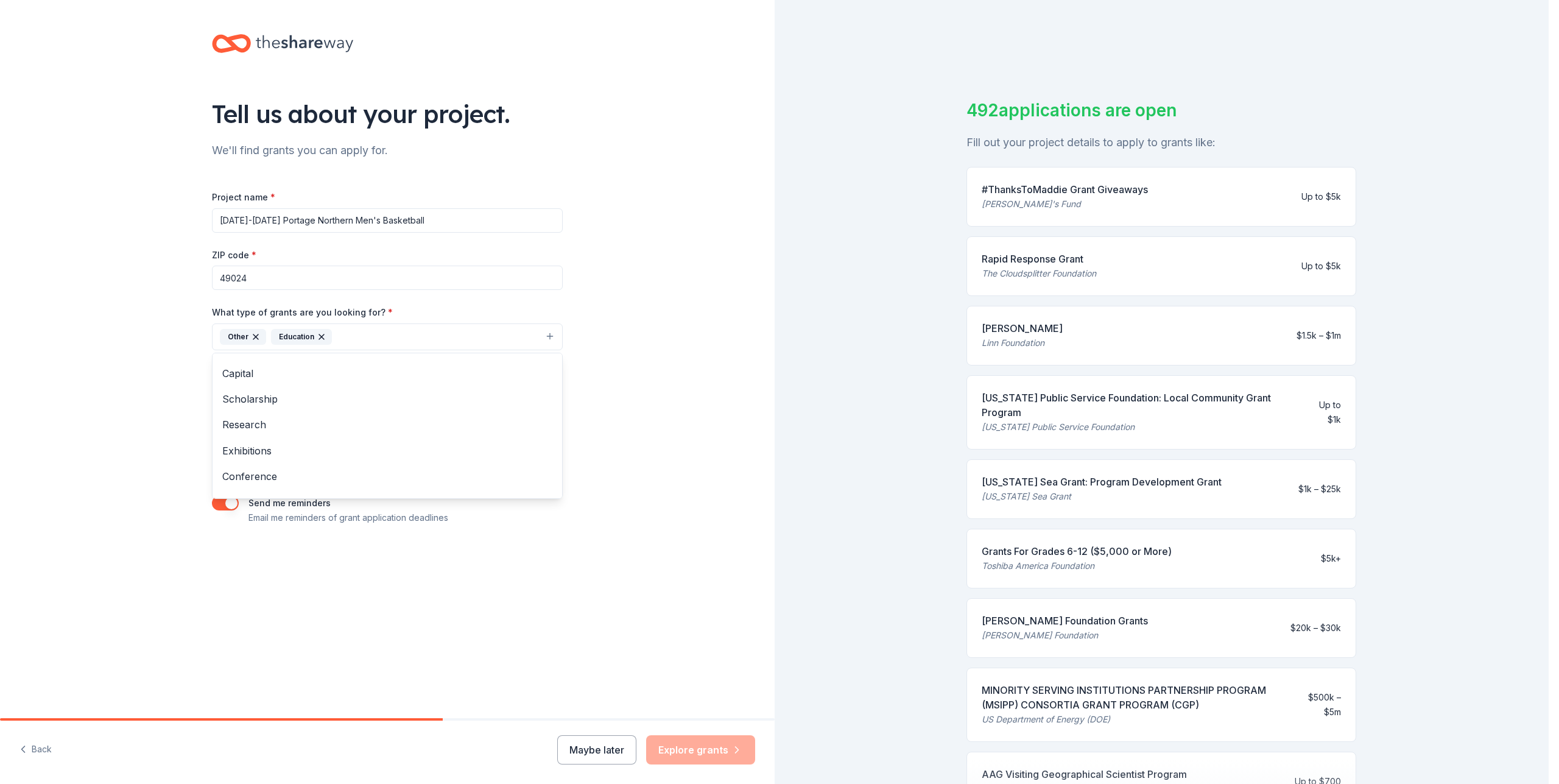
click at [596, 313] on div "Tell us about your project. We'll find grants you can apply for. Project name *…" at bounding box center [387, 292] width 775 height 584
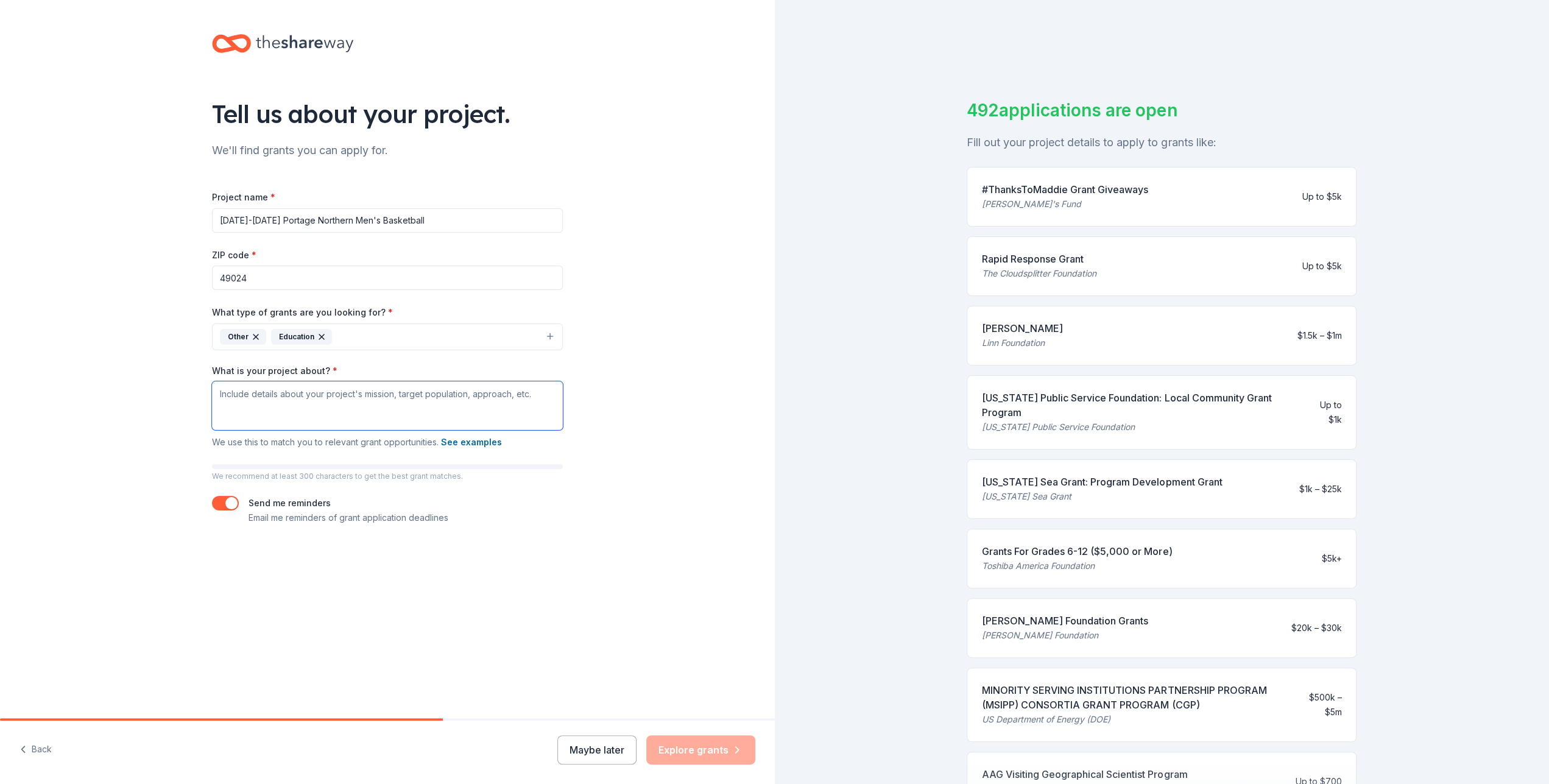
click at [470, 392] on textarea "What is your project about? *" at bounding box center [388, 405] width 351 height 48
click at [232, 391] on textarea "What is your project about? *" at bounding box center [388, 405] width 351 height 48
paste textarea "Our program goes beyond basketball. We focus on: Ensuring our players succeed i…"
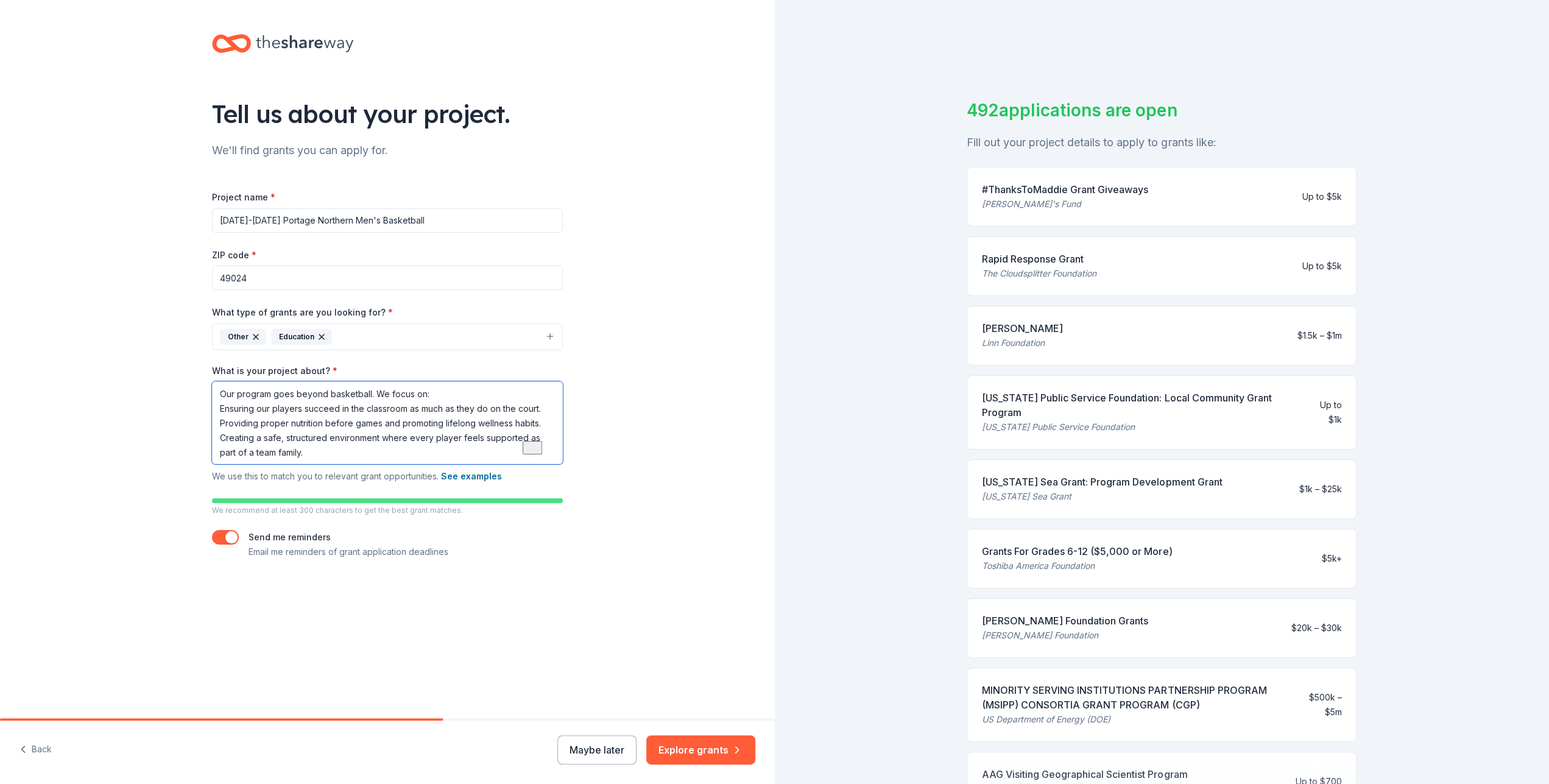
click at [451, 392] on textarea "Our program goes beyond basketball. We focus on: Ensuring our players succeed i…" at bounding box center [388, 423] width 351 height 83
click at [484, 405] on textarea "Our program goes beyond basketball. We focus on ensuring our players succeed in…" at bounding box center [388, 423] width 351 height 83
click at [489, 424] on textarea "Our program goes beyond basketball. We focus on ensuring our players succeed in…" at bounding box center [388, 423] width 351 height 83
click at [476, 448] on textarea "Our program goes beyond basketball. We focus on ensuring our players succeed in…" at bounding box center [388, 423] width 351 height 83
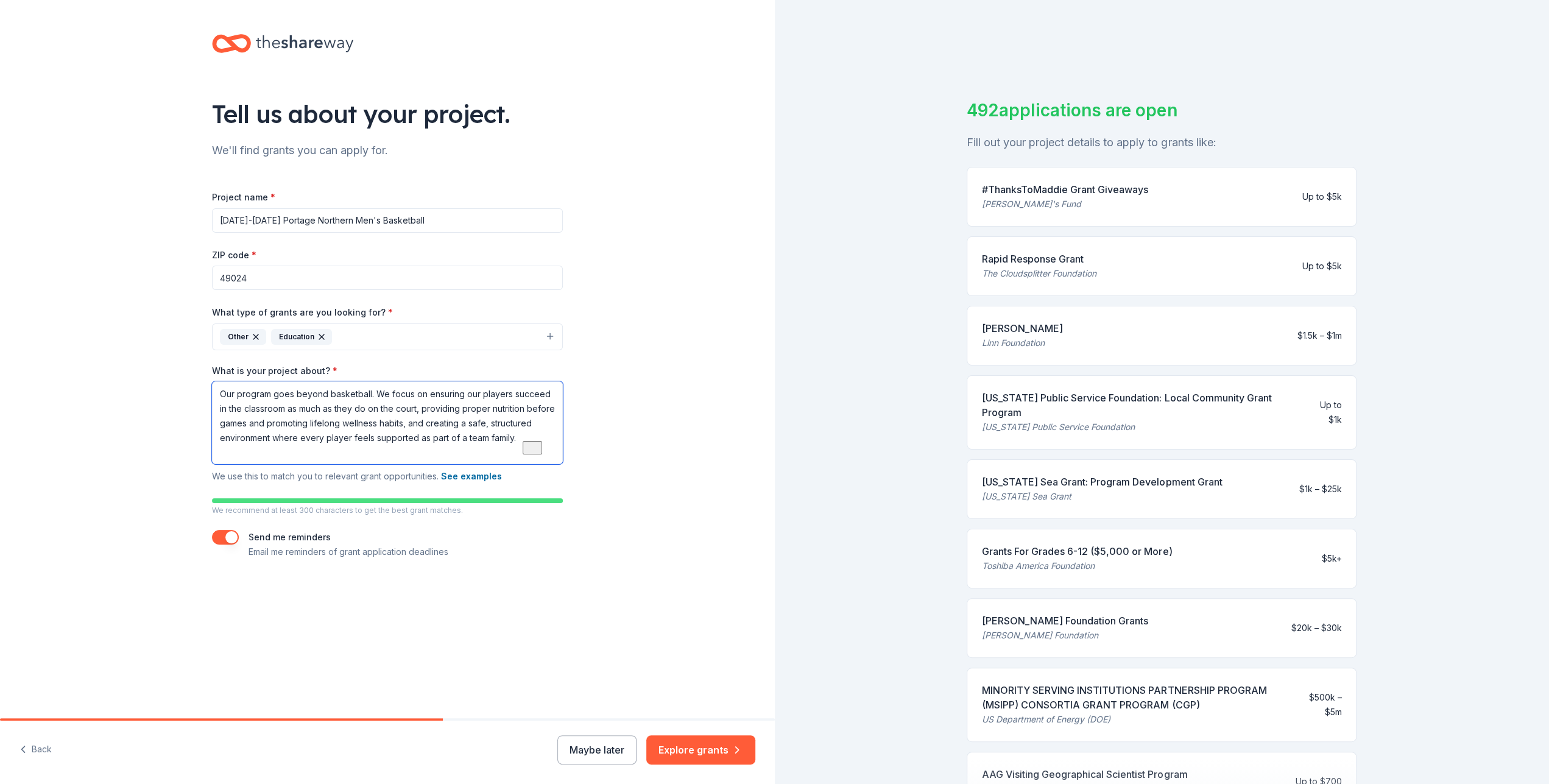
click at [473, 451] on textarea "Our program goes beyond basketball. We focus on ensuring our players succeed in…" at bounding box center [388, 423] width 351 height 83
click at [476, 473] on button "See examples" at bounding box center [471, 477] width 61 height 15
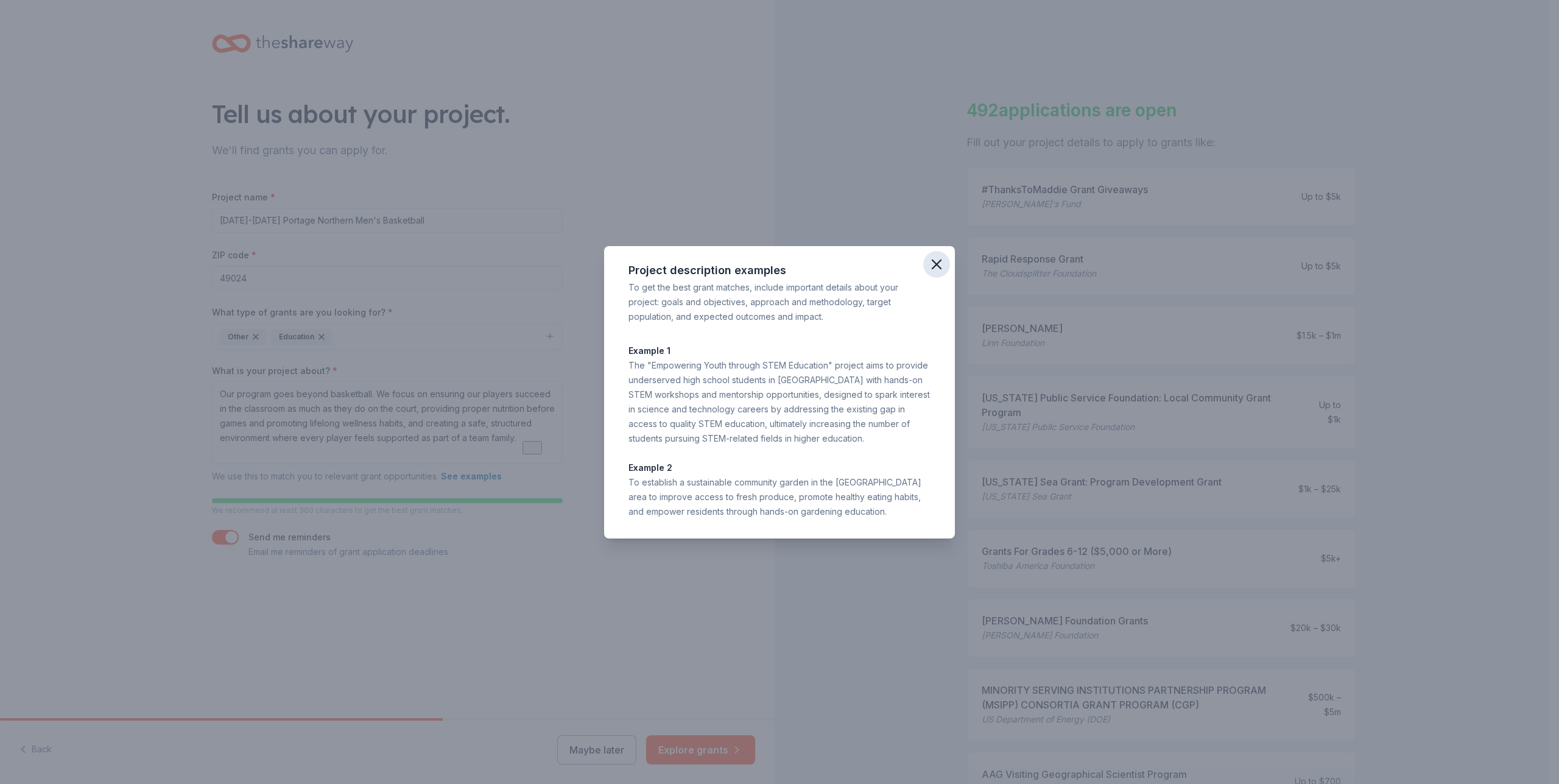
click at [933, 267] on icon "button" at bounding box center [937, 264] width 17 height 17
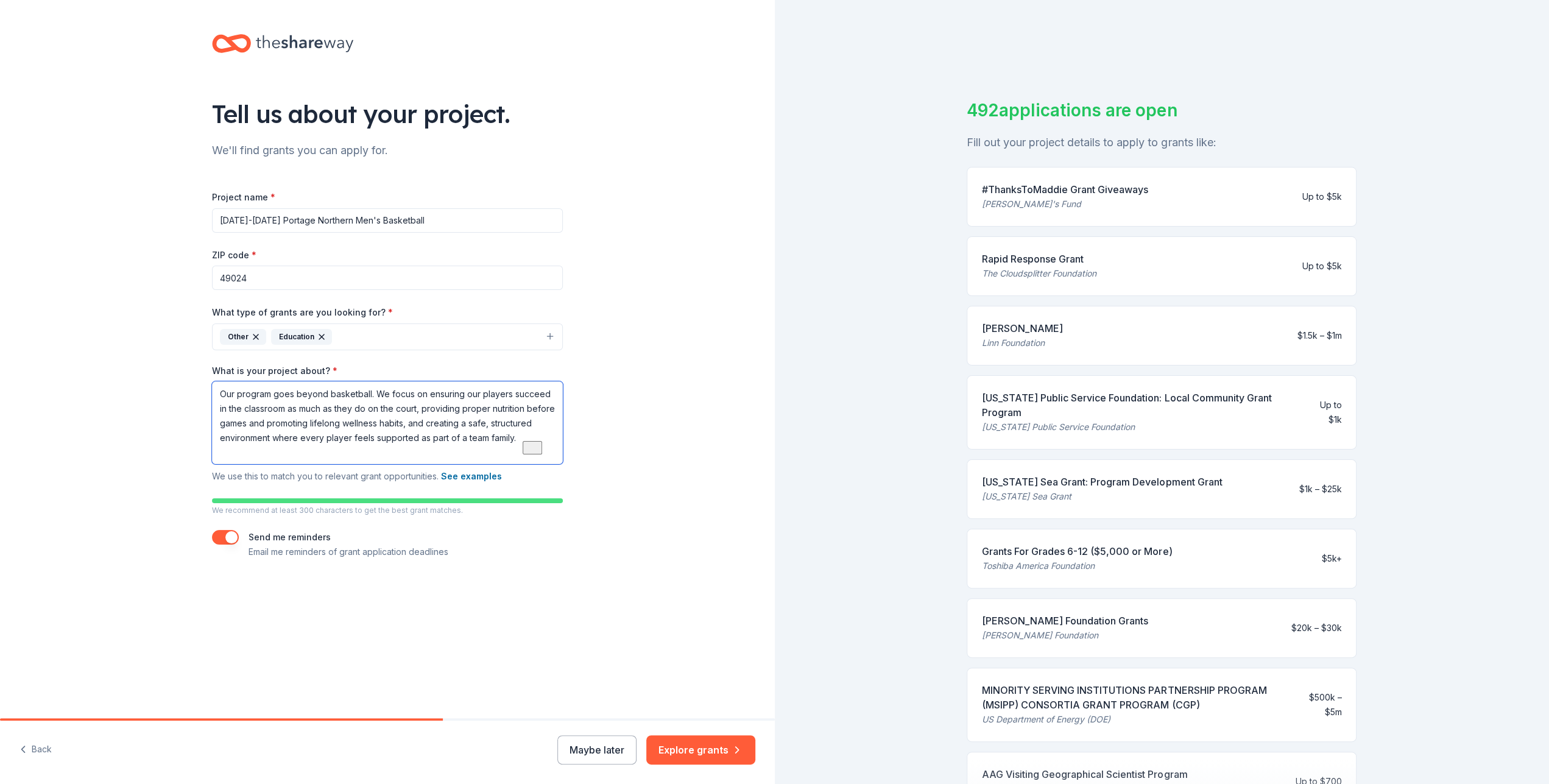
click at [484, 458] on textarea "Our program goes beyond basketball. We focus on ensuring our players succeed in…" at bounding box center [388, 423] width 351 height 83
click at [446, 450] on textarea "Our program goes beyond basketball. We focus on ensuring our players succeed in…" at bounding box center [388, 423] width 351 height 83
paste textarea "Every dollar makes a difference. Together, we can ensure that no student-athlet…"
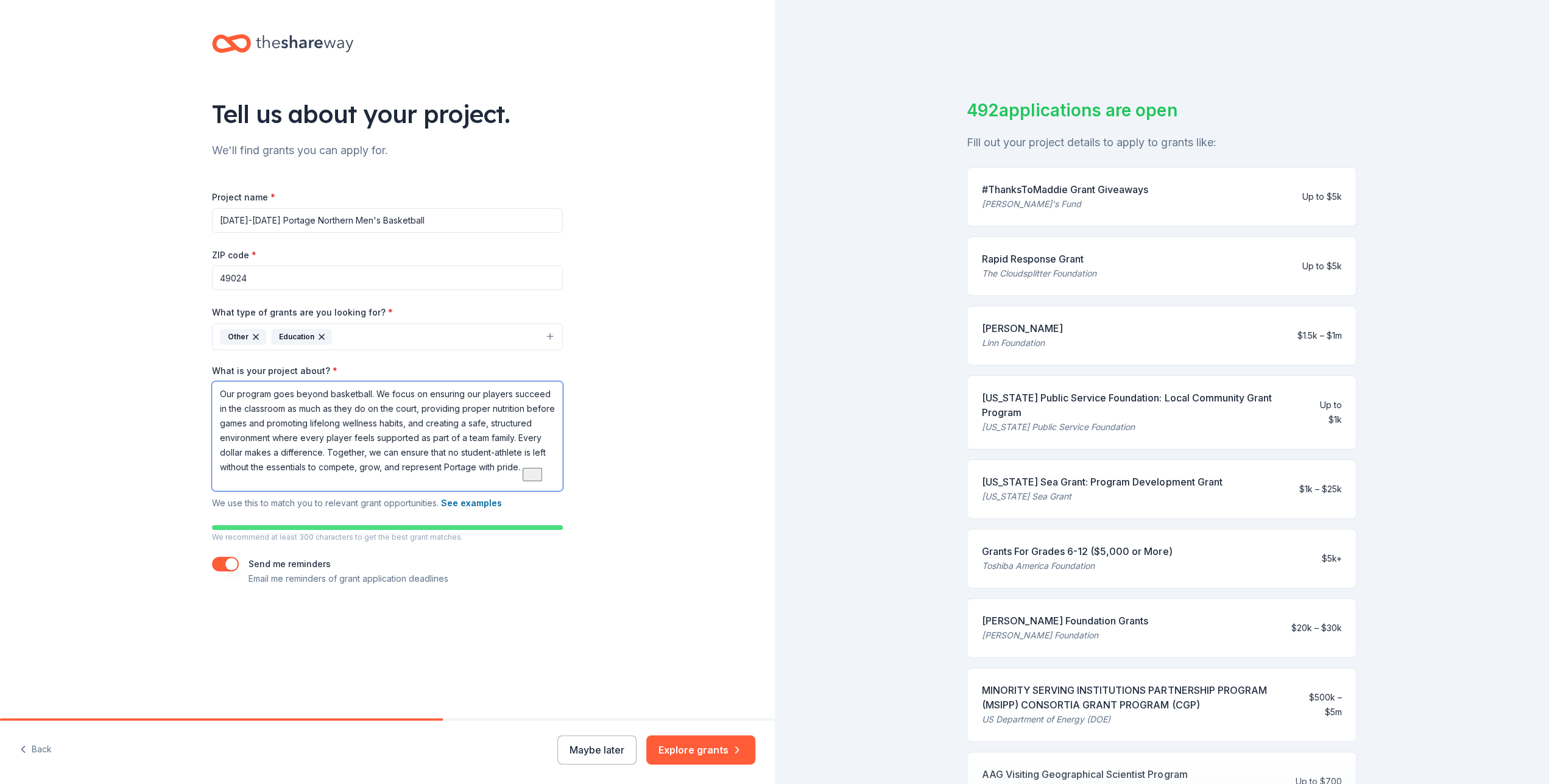
click at [418, 477] on textarea "Our program goes beyond basketball. We focus on ensuring our players succeed in…" at bounding box center [388, 436] width 351 height 110
click at [382, 480] on textarea "Our program goes beyond basketball. We focus on ensuring our players succeed in…" at bounding box center [388, 436] width 351 height 110
drag, startPoint x: 343, startPoint y: 479, endPoint x: 220, endPoint y: 482, distance: 123.0
click at [220, 482] on textarea "Our program goes beyond basketball. We focus on ensuring our players succeed in…" at bounding box center [388, 436] width 351 height 110
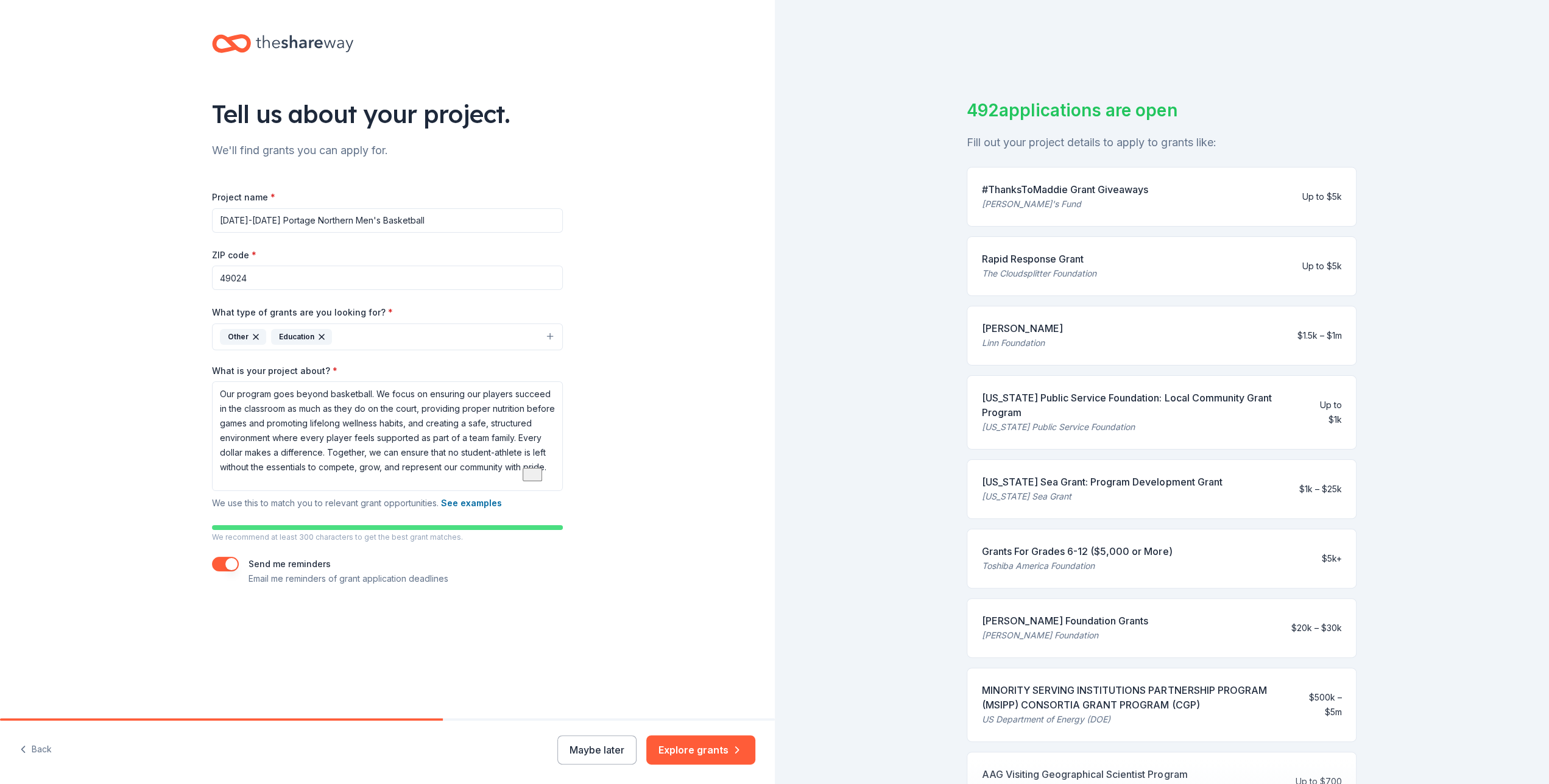
click at [675, 640] on div "Tell us about your project. We'll find grants you can apply for. Project name *…" at bounding box center [387, 322] width 775 height 644
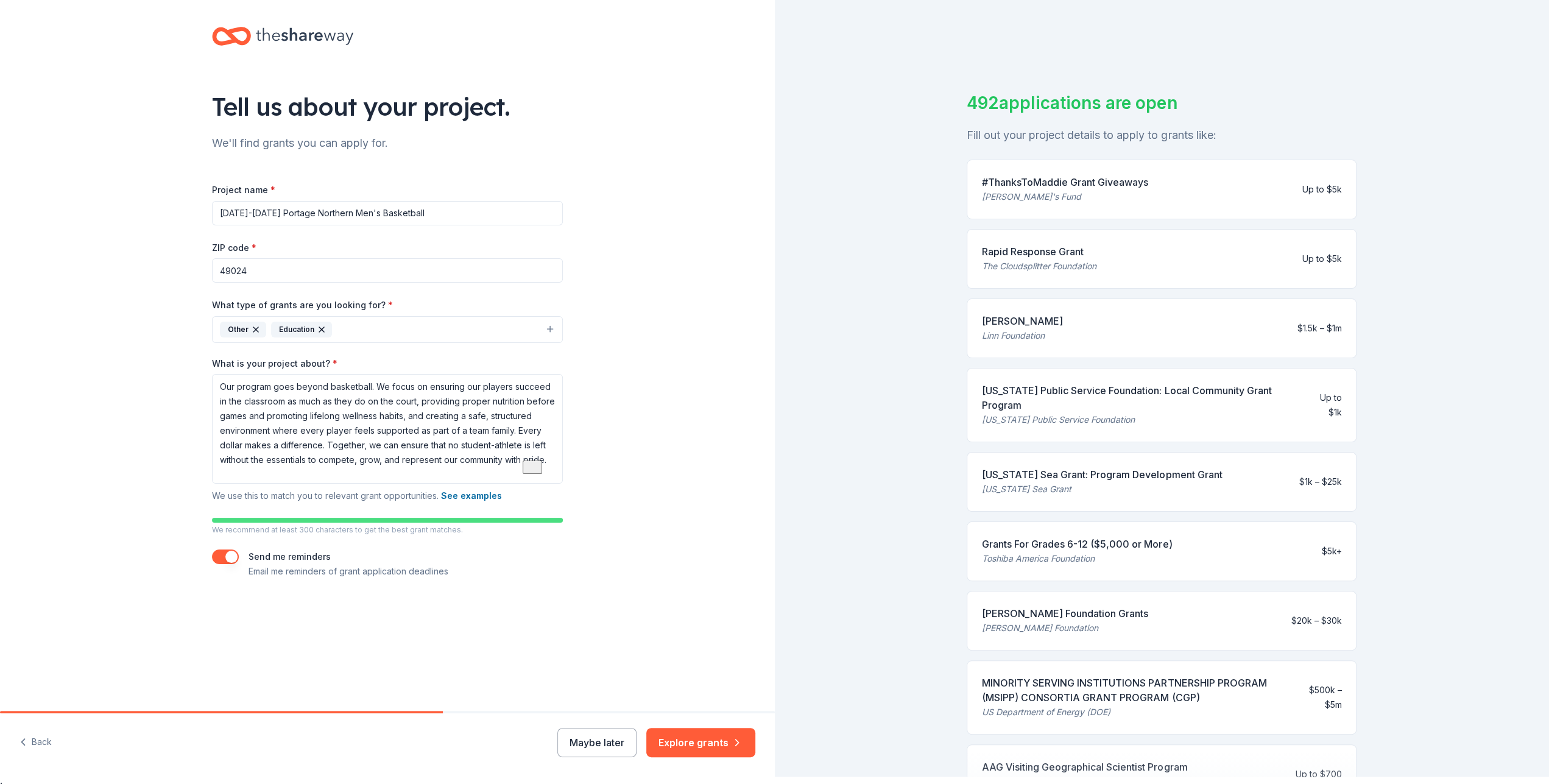
scroll to position [15, 0]
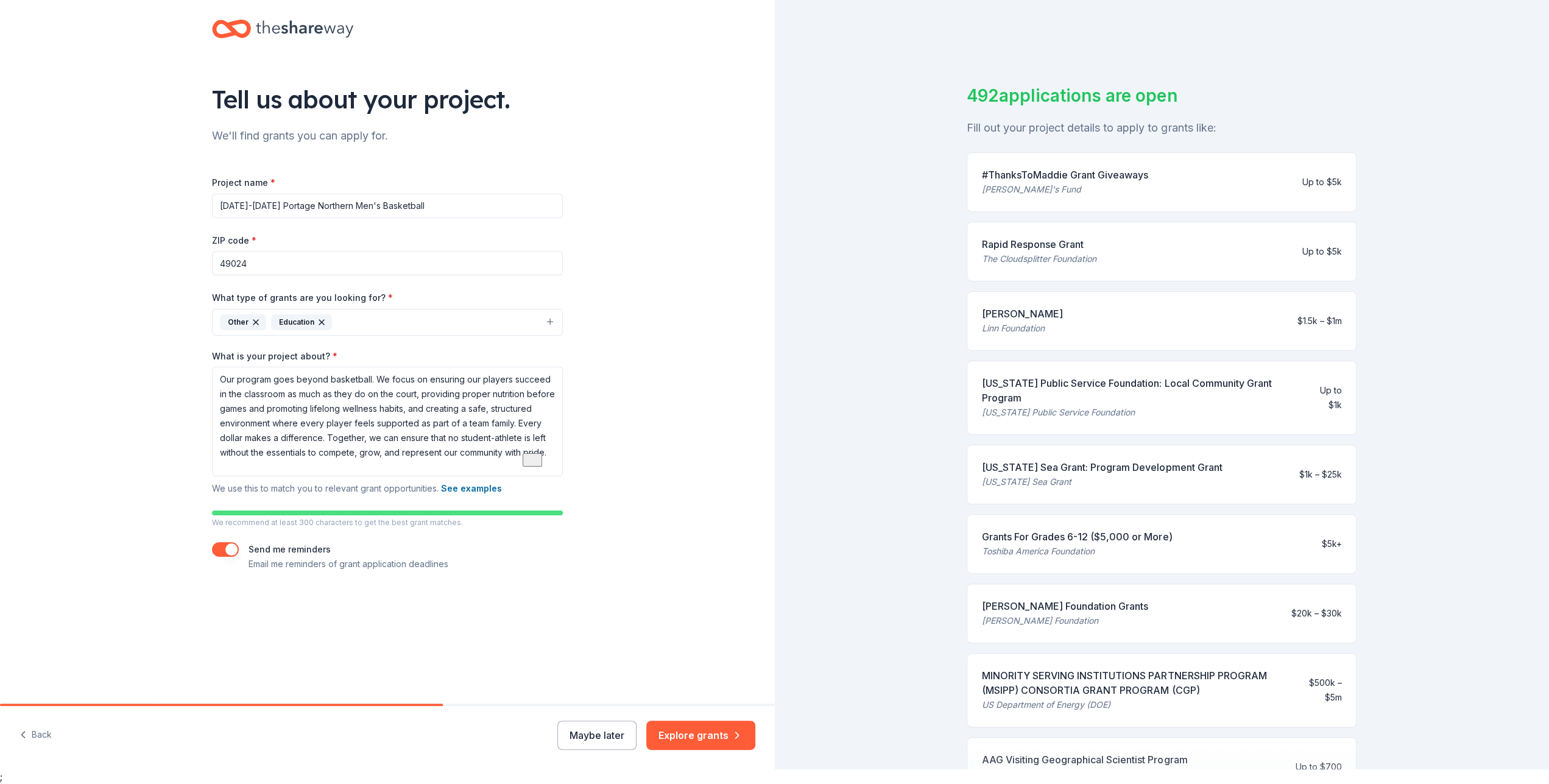
click at [227, 553] on button "button" at bounding box center [225, 550] width 27 height 15
click at [417, 392] on textarea "Our program goes beyond basketball. We focus on ensuring our players succeed in…" at bounding box center [388, 422] width 351 height 110
click at [278, 407] on textarea "Our program goes beyond basketball. We focus on ensuring our players succeed in…" at bounding box center [388, 422] width 351 height 110
drag, startPoint x: 243, startPoint y: 433, endPoint x: 264, endPoint y: 435, distance: 21.1
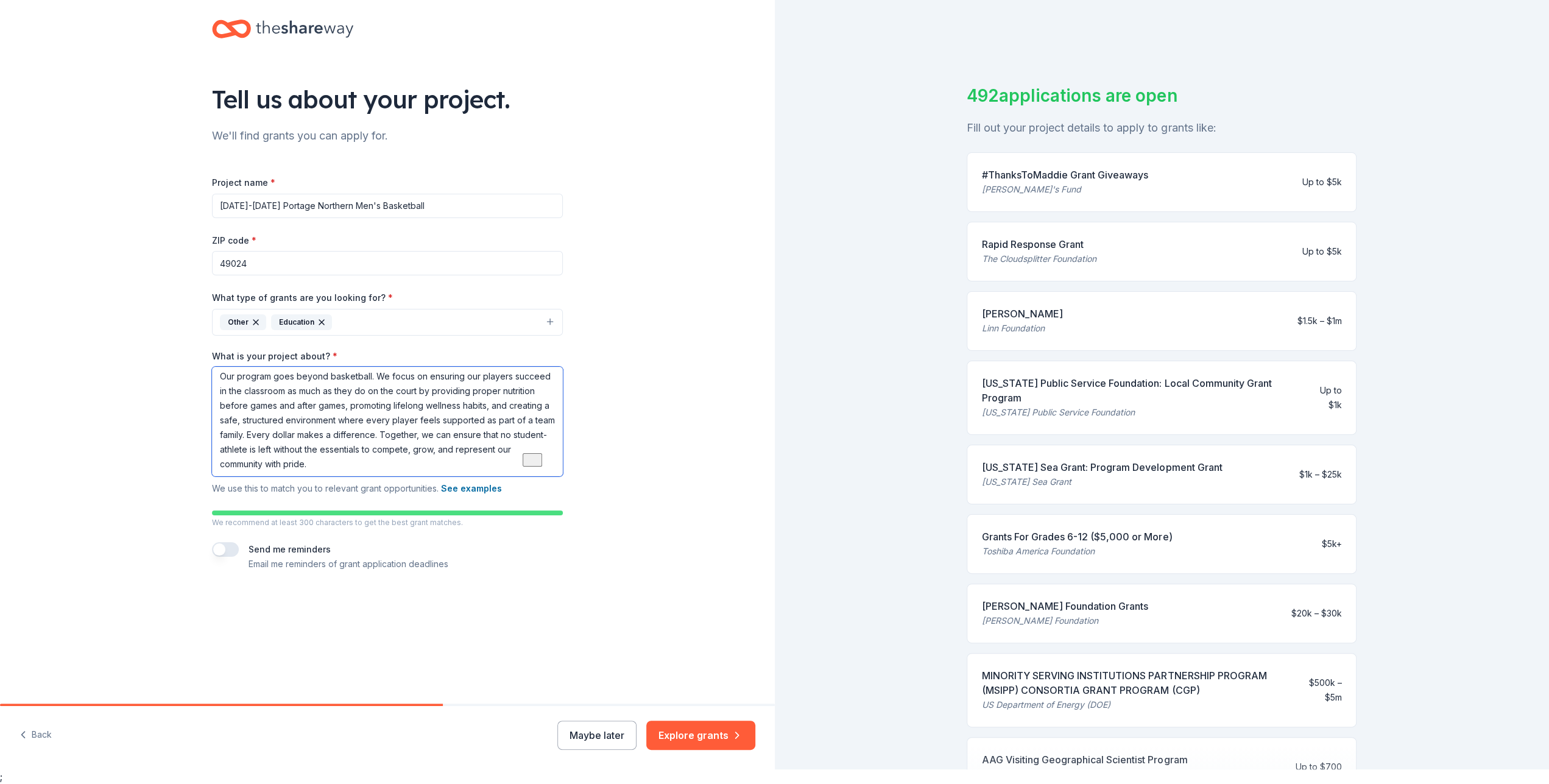
click at [264, 435] on textarea "Our program goes beyond basketball. We focus on ensuring our players succeed in…" at bounding box center [388, 422] width 351 height 110
click at [313, 453] on textarea "Our program goes beyond basketball. We focus on ensuring our players succeed in…" at bounding box center [388, 422] width 351 height 110
type textarea "Our program goes beyond basketball. We focus on ensuring our players succeed in…"
click at [730, 740] on button "Explore grants" at bounding box center [700, 736] width 109 height 29
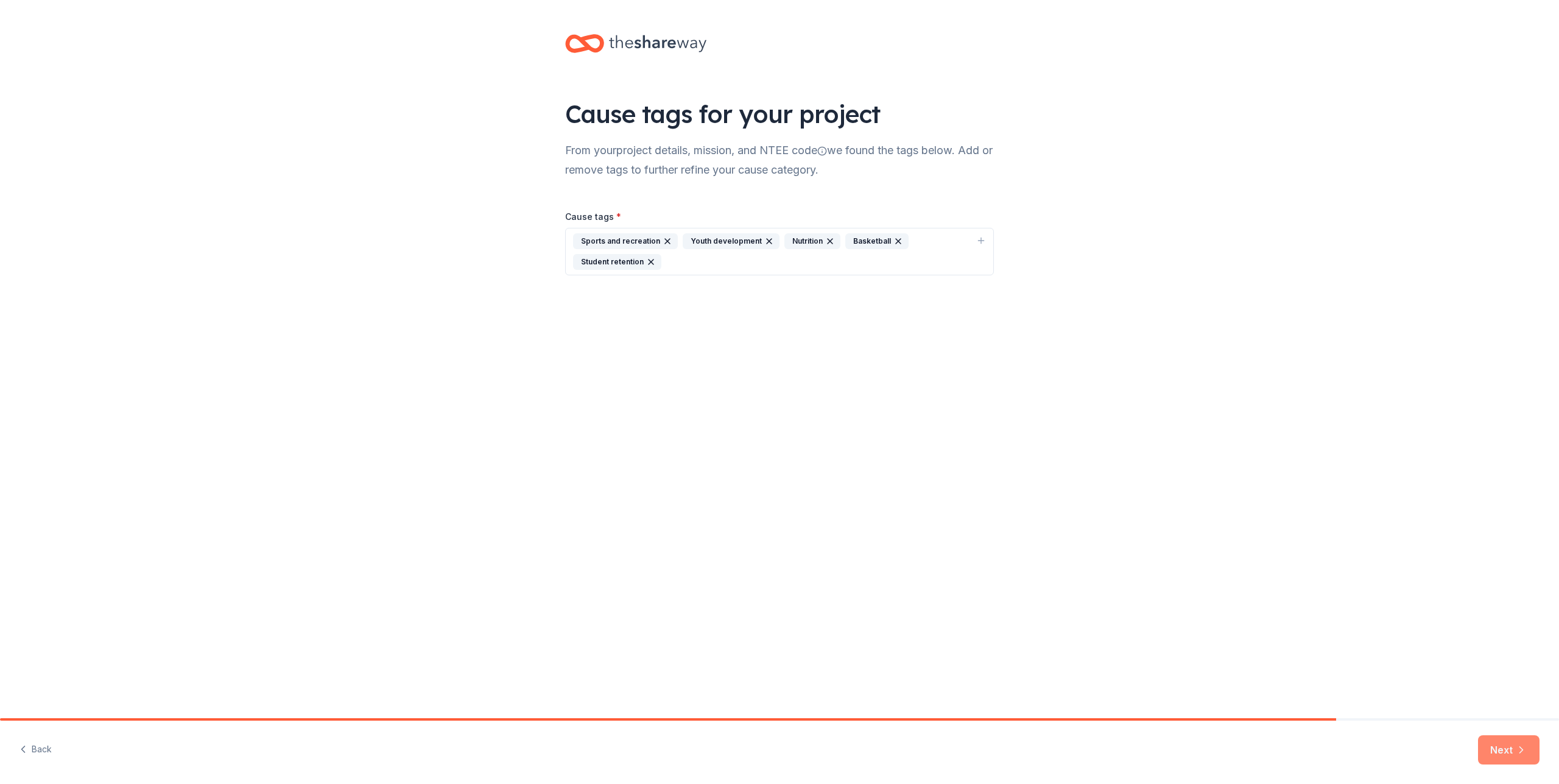
click at [1498, 746] on button "Next" at bounding box center [1509, 750] width 61 height 29
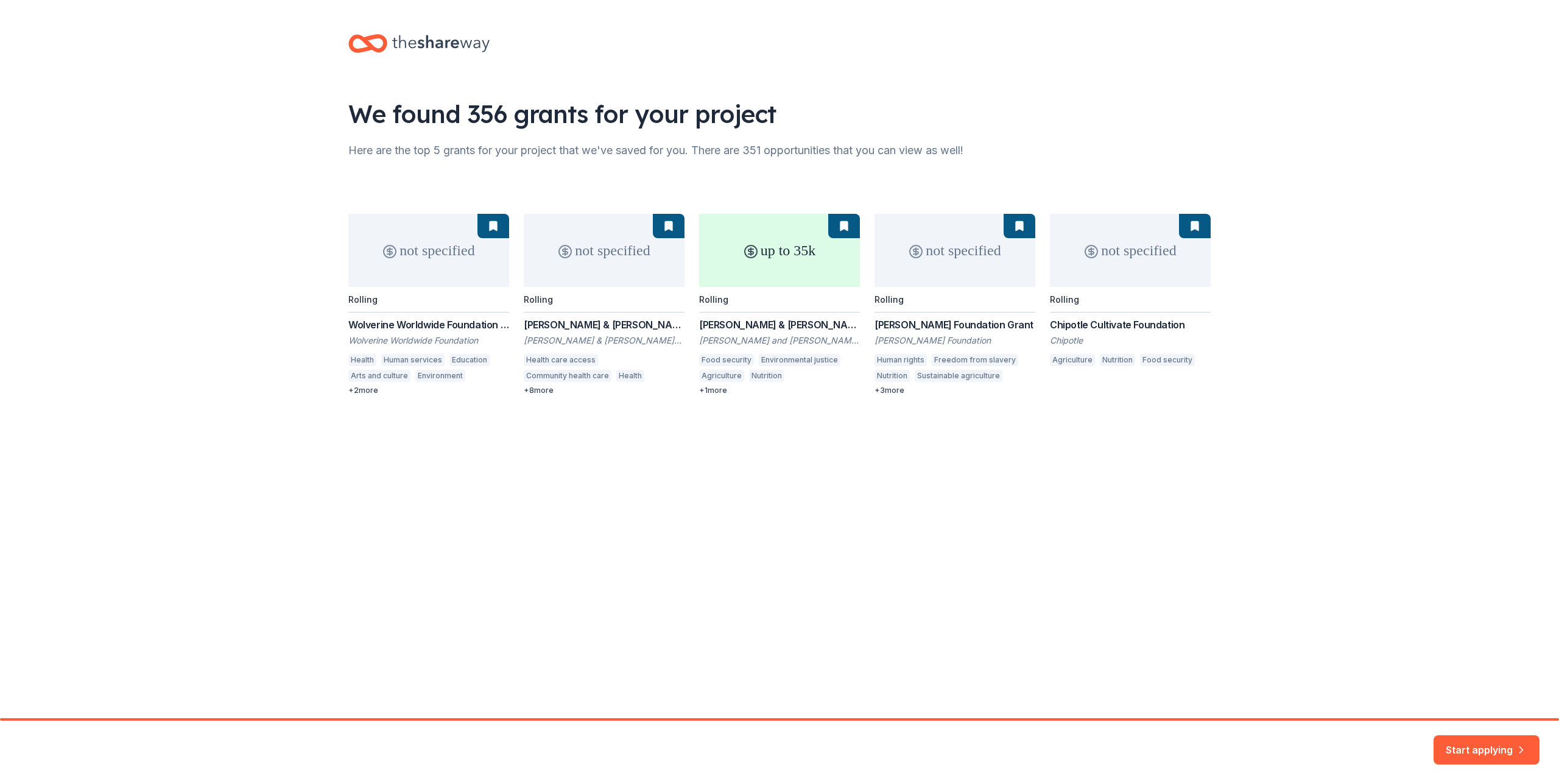
click at [839, 261] on div "not specified Rolling Wolverine Worldwide Foundation Grant Wolverine Worldwide …" at bounding box center [780, 305] width 863 height 181
click at [1339, 271] on div "We found 356 grants for your project Here are the top 5 grants for your project…" at bounding box center [780, 227] width 1559 height 454
click at [1492, 746] on button "Start applying" at bounding box center [1487, 743] width 106 height 29
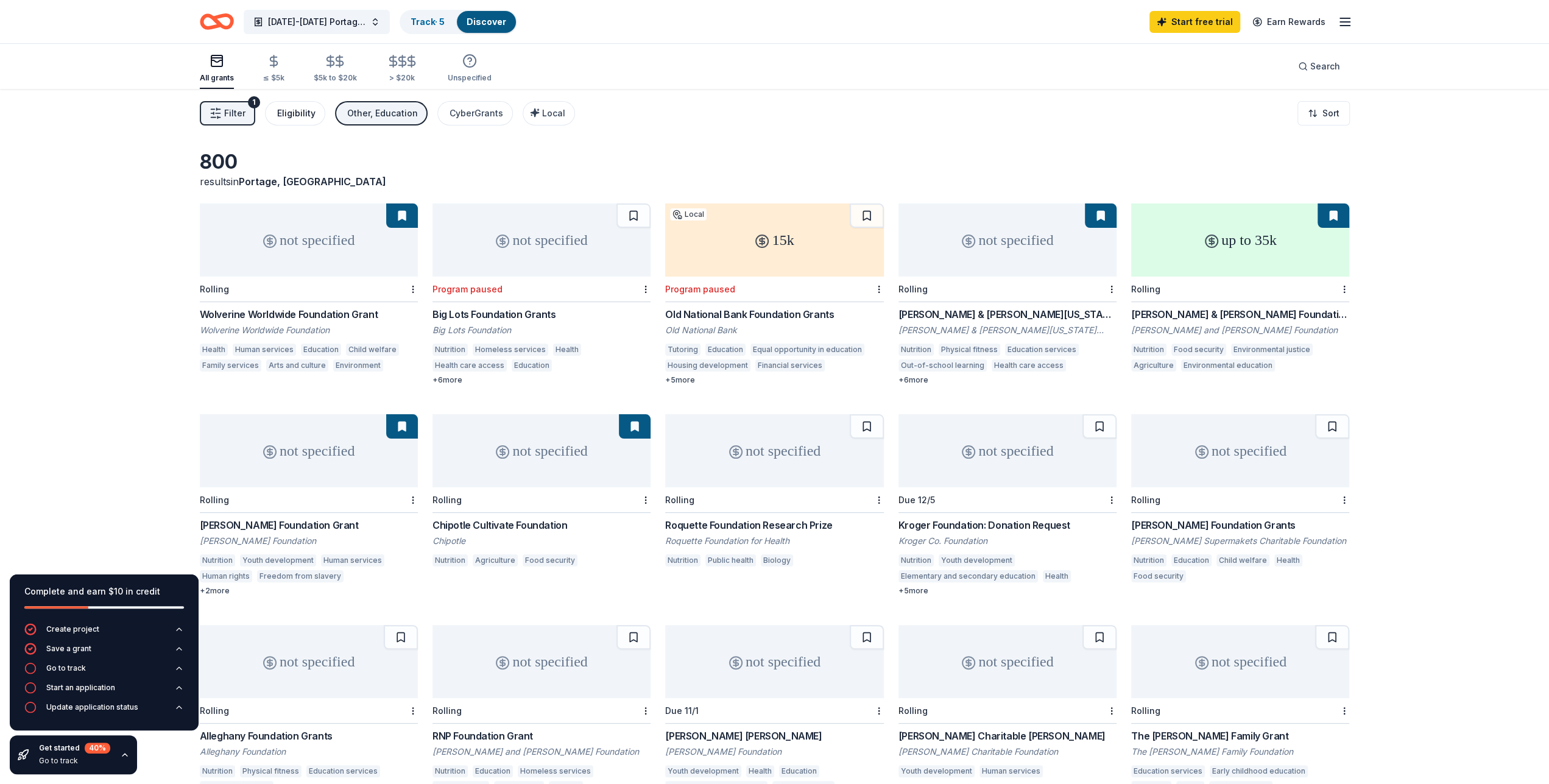
click at [280, 112] on div "Eligibility" at bounding box center [296, 113] width 38 height 15
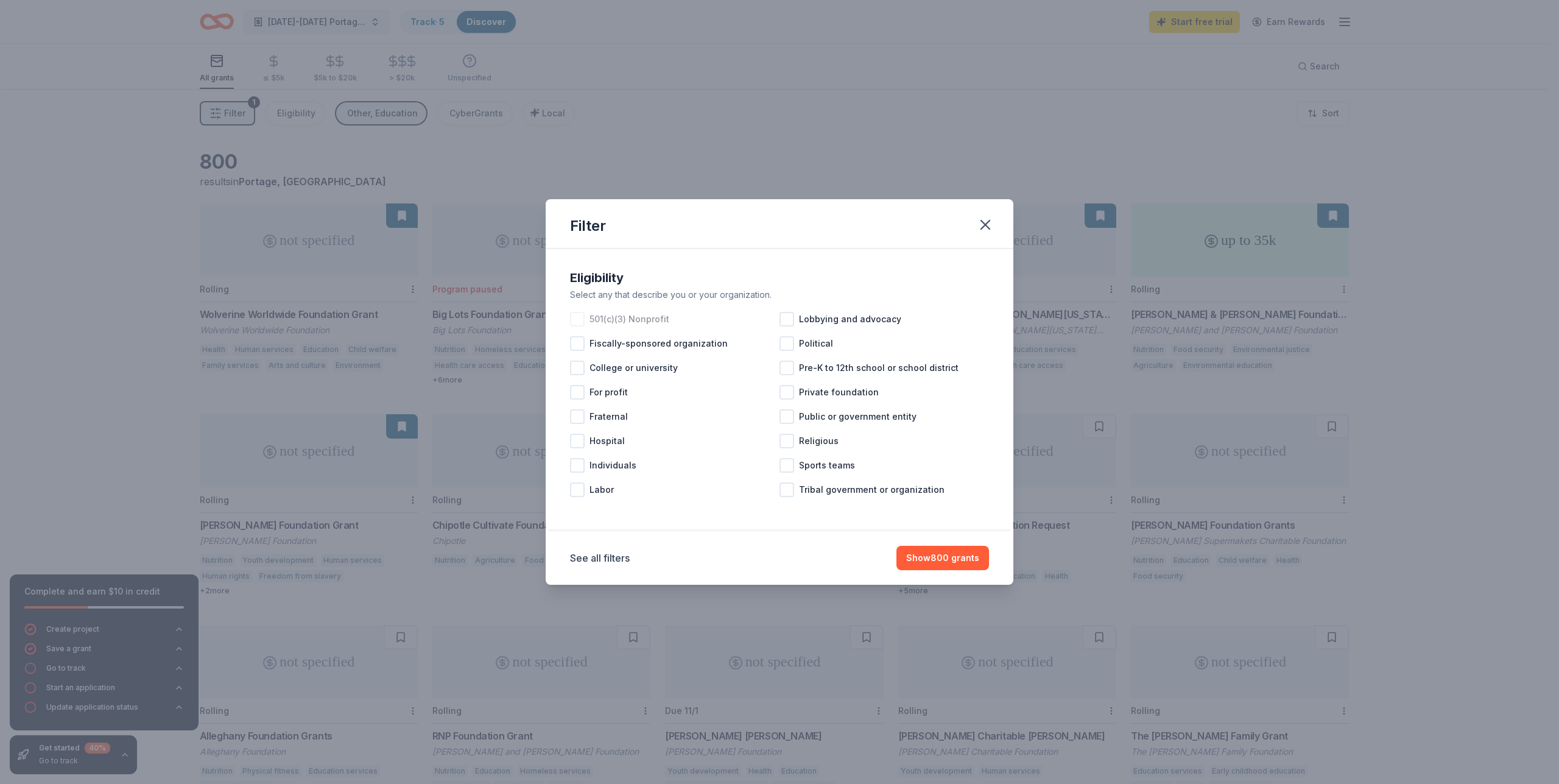
click at [611, 320] on span "501(c)(3) Nonprofit" at bounding box center [629, 319] width 80 height 15
click at [844, 376] on div "Pre-K to 12th school or school district" at bounding box center [884, 368] width 210 height 25
click at [836, 468] on span "Sports teams" at bounding box center [827, 466] width 56 height 15
click at [615, 567] on div "See all filters Show 621 grants" at bounding box center [780, 558] width 419 height 25
click at [614, 560] on button "See all filters" at bounding box center [599, 558] width 59 height 15
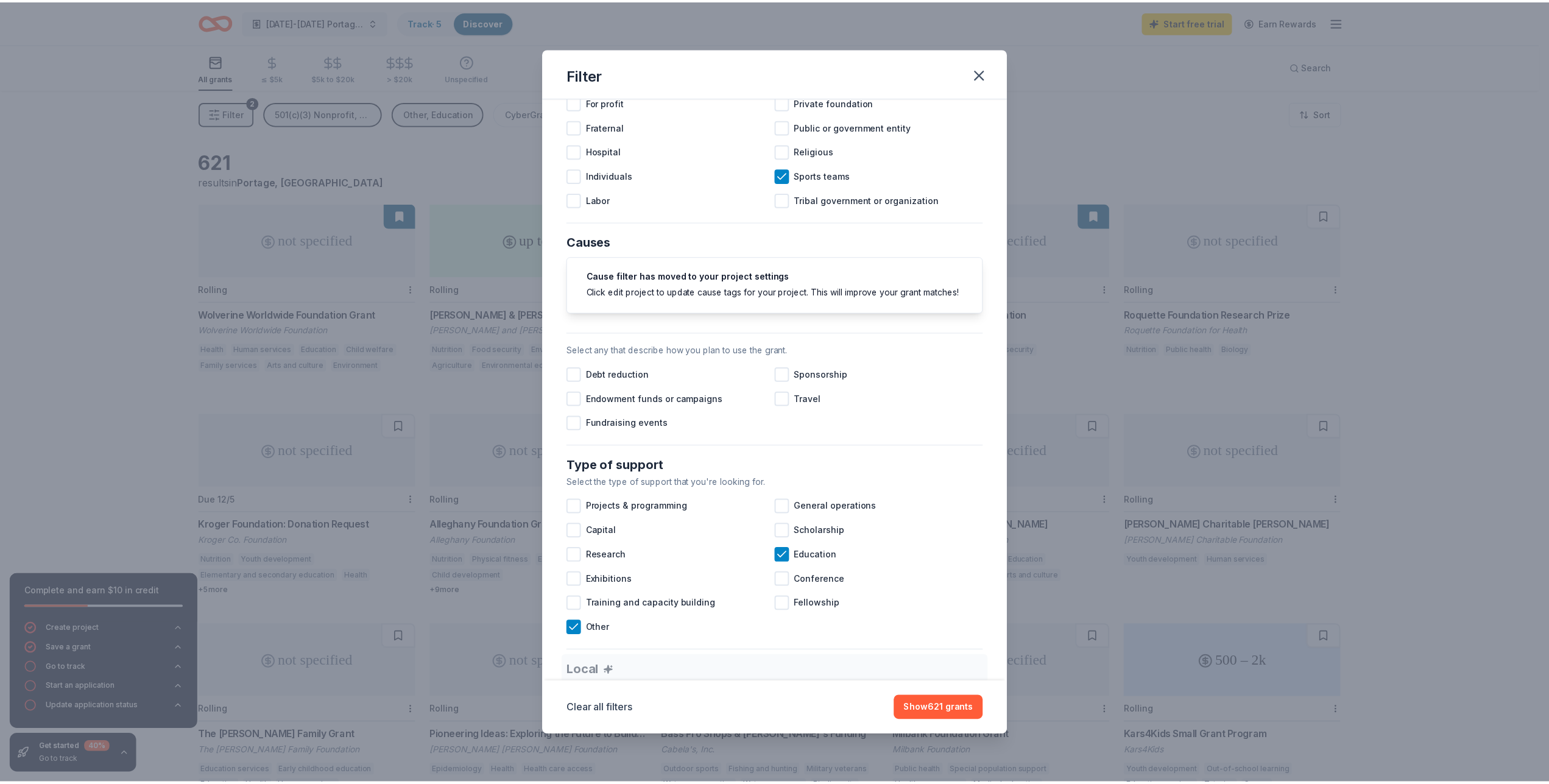
scroll to position [141, 0]
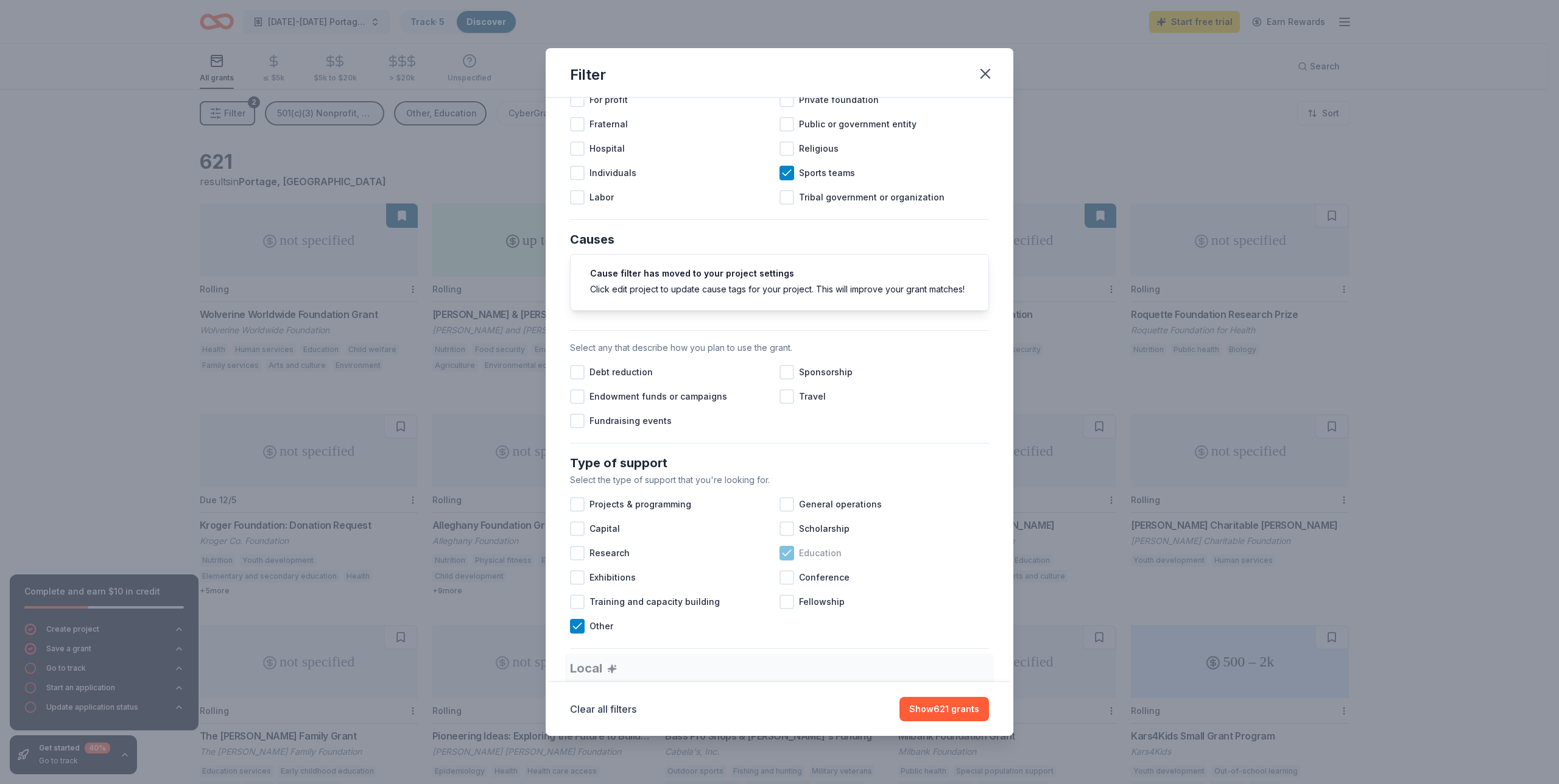
click at [831, 561] on span "Education" at bounding box center [821, 553] width 43 height 15
click at [833, 561] on span "Education" at bounding box center [821, 553] width 43 height 15
click at [954, 715] on button "Show 621 grants" at bounding box center [944, 709] width 90 height 25
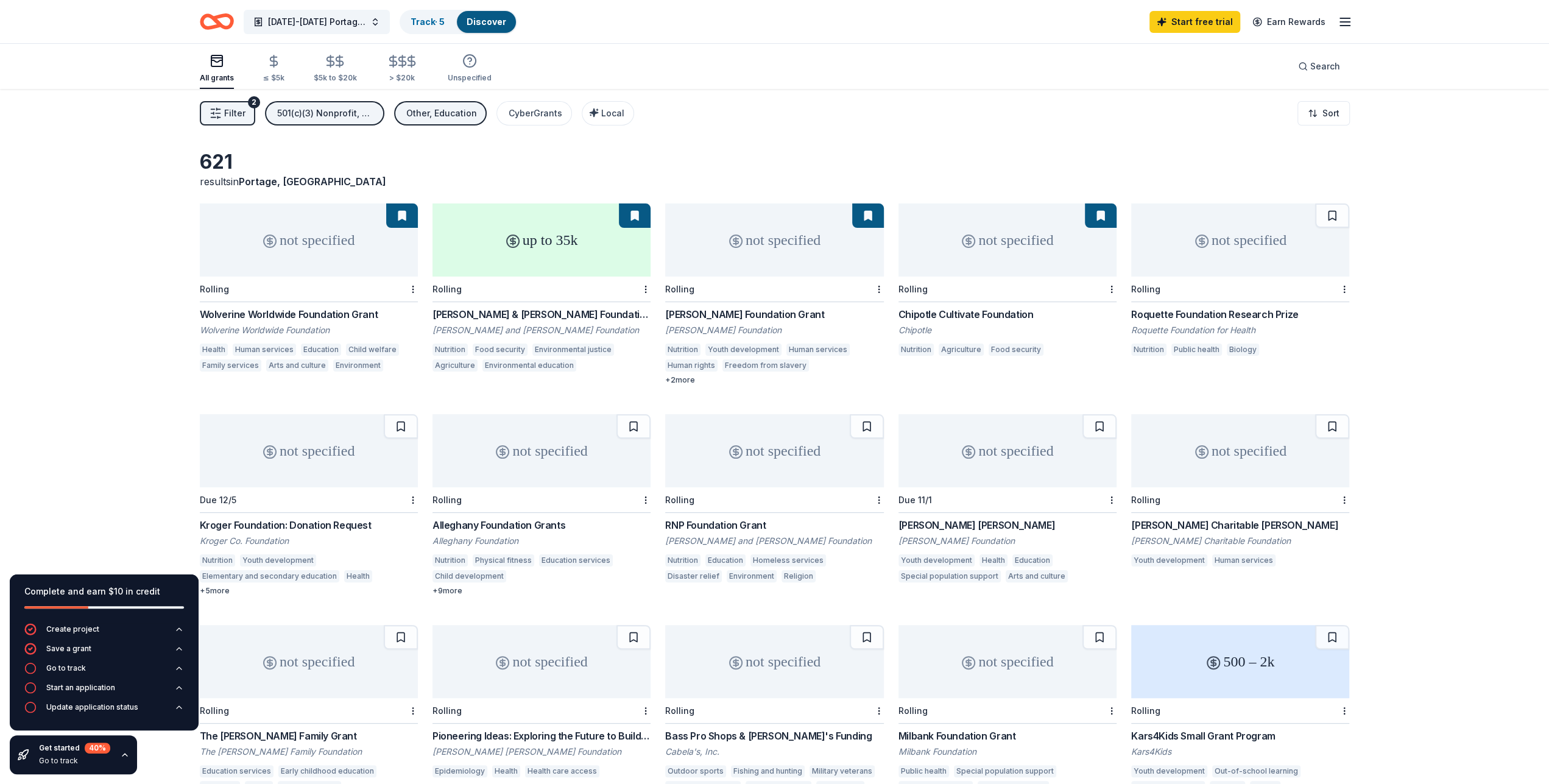
click at [339, 262] on div "not specified" at bounding box center [308, 240] width 218 height 73
click at [311, 254] on div "not specified" at bounding box center [308, 240] width 218 height 73
click at [962, 241] on icon at bounding box center [969, 242] width 15 height 15
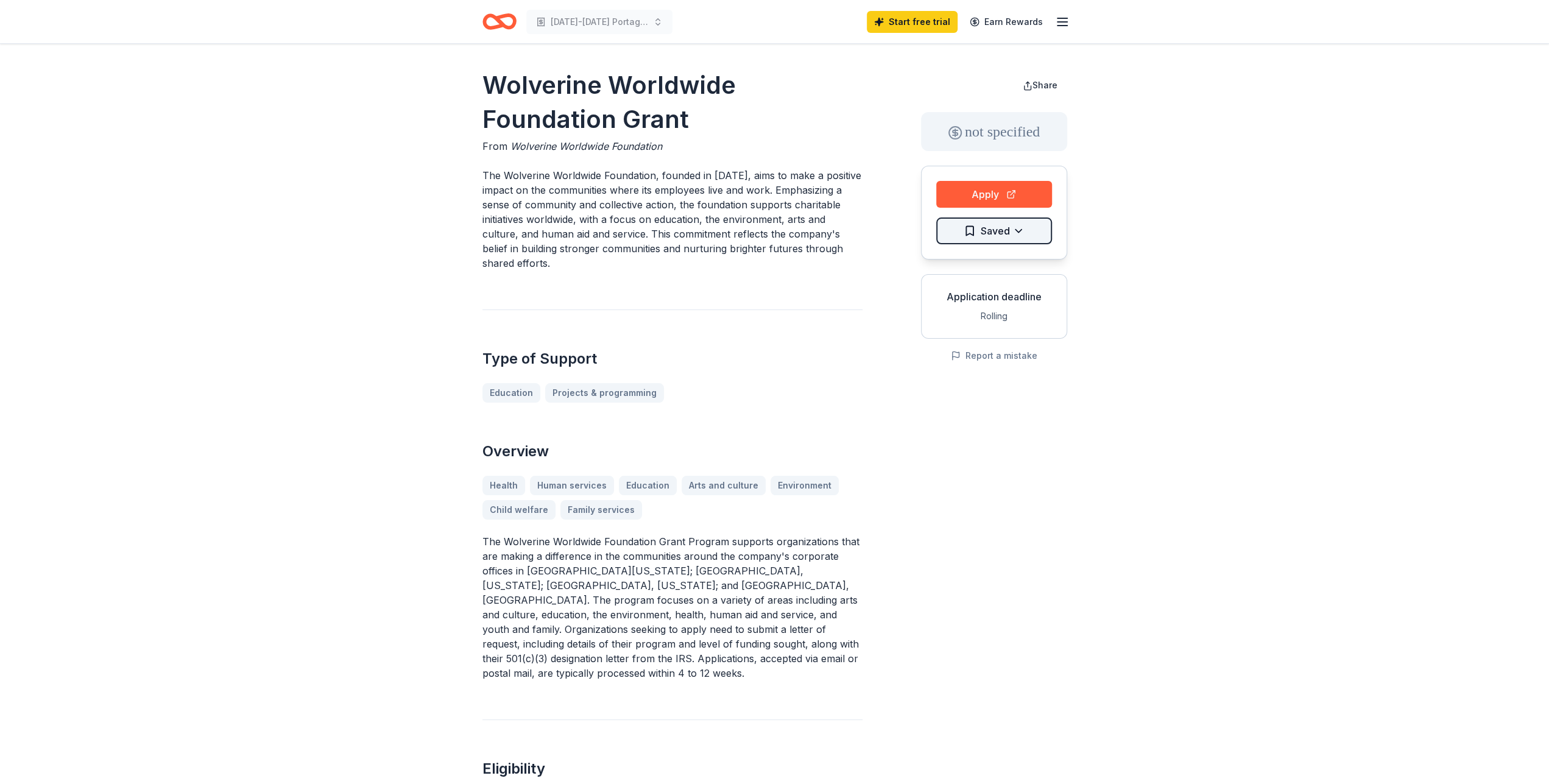
click at [1015, 226] on html "2025-2026 Portage Northern Men's Basketball Start free trial Earn Rewards Wolve…" at bounding box center [774, 392] width 1549 height 784
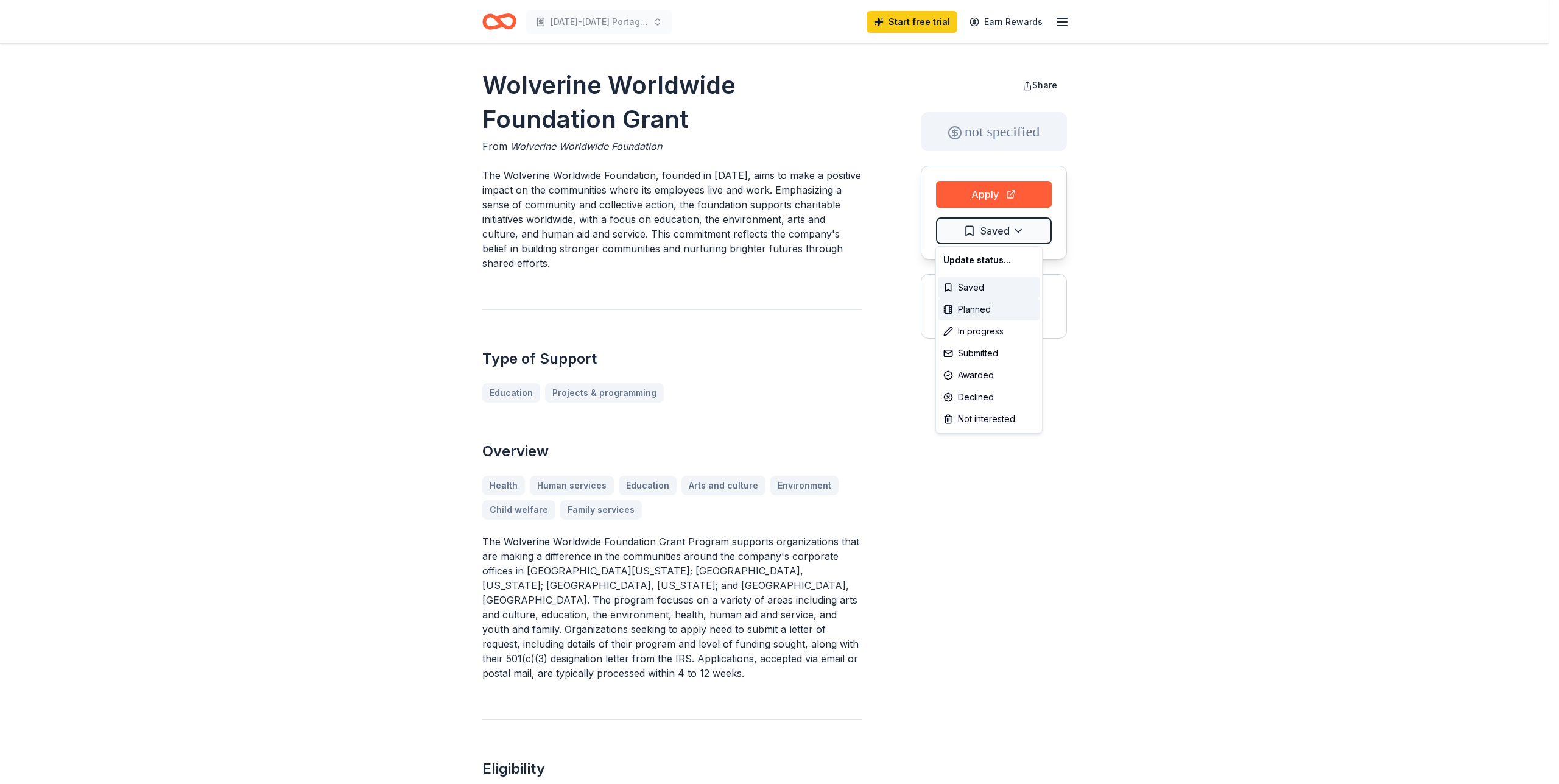
click at [987, 313] on div "Planned" at bounding box center [989, 309] width 102 height 22
click at [1233, 109] on html "2025-2026 Portage Northern Men's Basketball Start free trial Earn Rewards Wolve…" at bounding box center [780, 392] width 1559 height 784
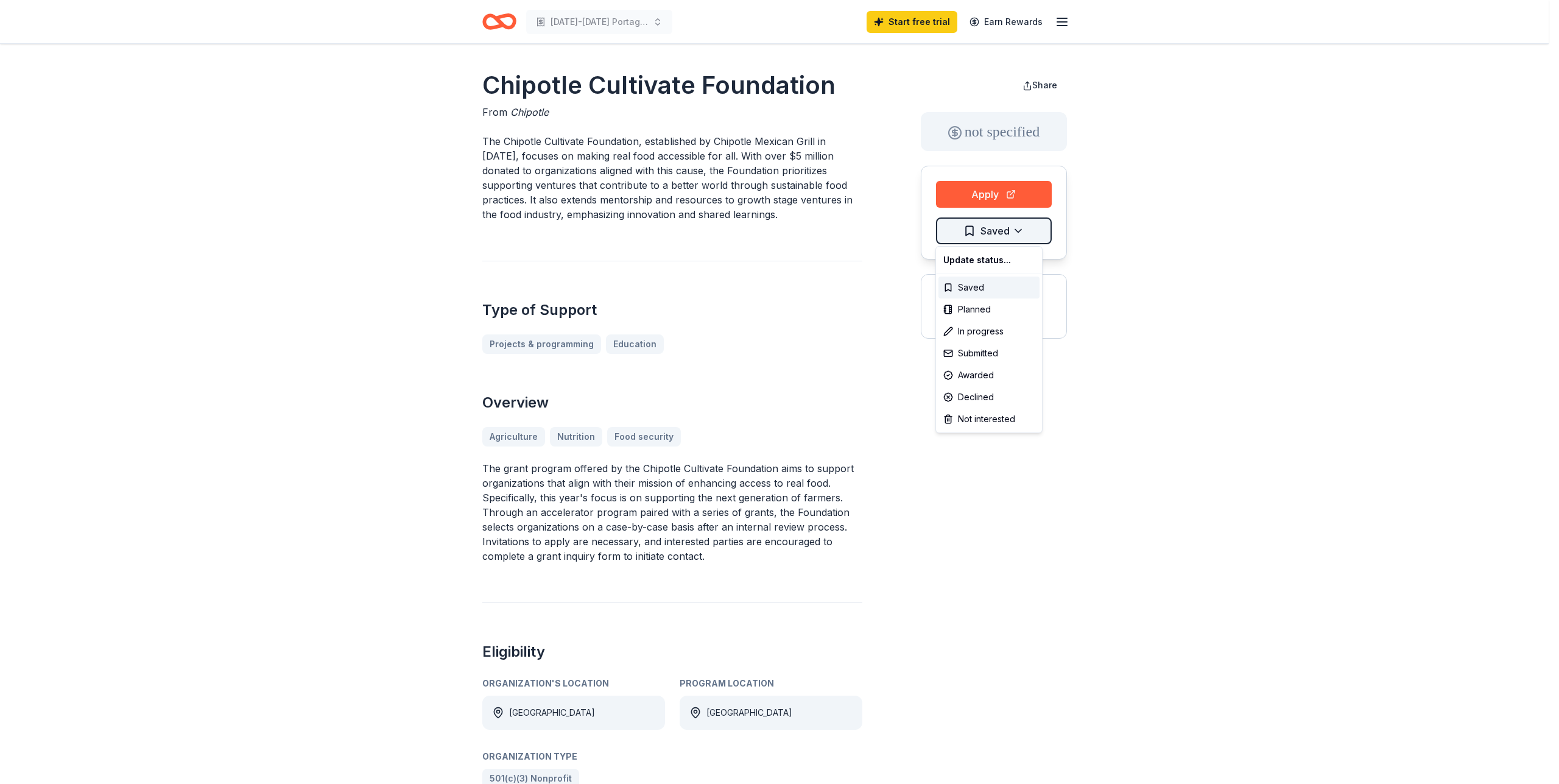
click at [1016, 233] on html "[DATE]-[DATE] Portage Northern Men's Basketball Start free trial Earn Rewards C…" at bounding box center [780, 392] width 1559 height 784
click at [1137, 263] on html "2025-2026 Portage Northern Men's Basketball Start free trial Earn Rewards Chipo…" at bounding box center [780, 392] width 1559 height 784
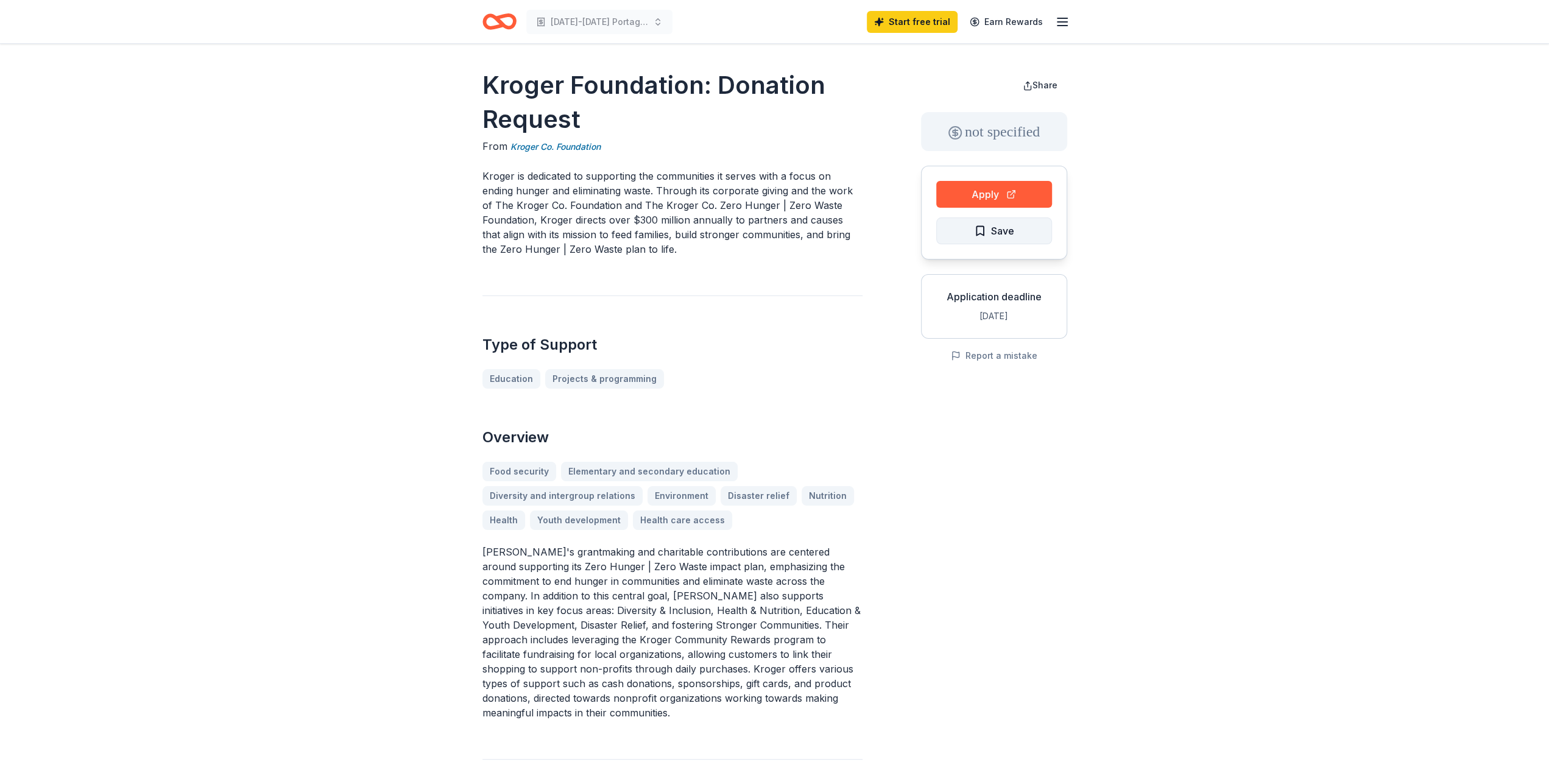
click at [1014, 223] on button "Save" at bounding box center [994, 231] width 116 height 27
click at [1006, 229] on html "[DATE]-[DATE] Portage Northern Men's Basketball Start free trial Earn Rewards K…" at bounding box center [774, 392] width 1549 height 784
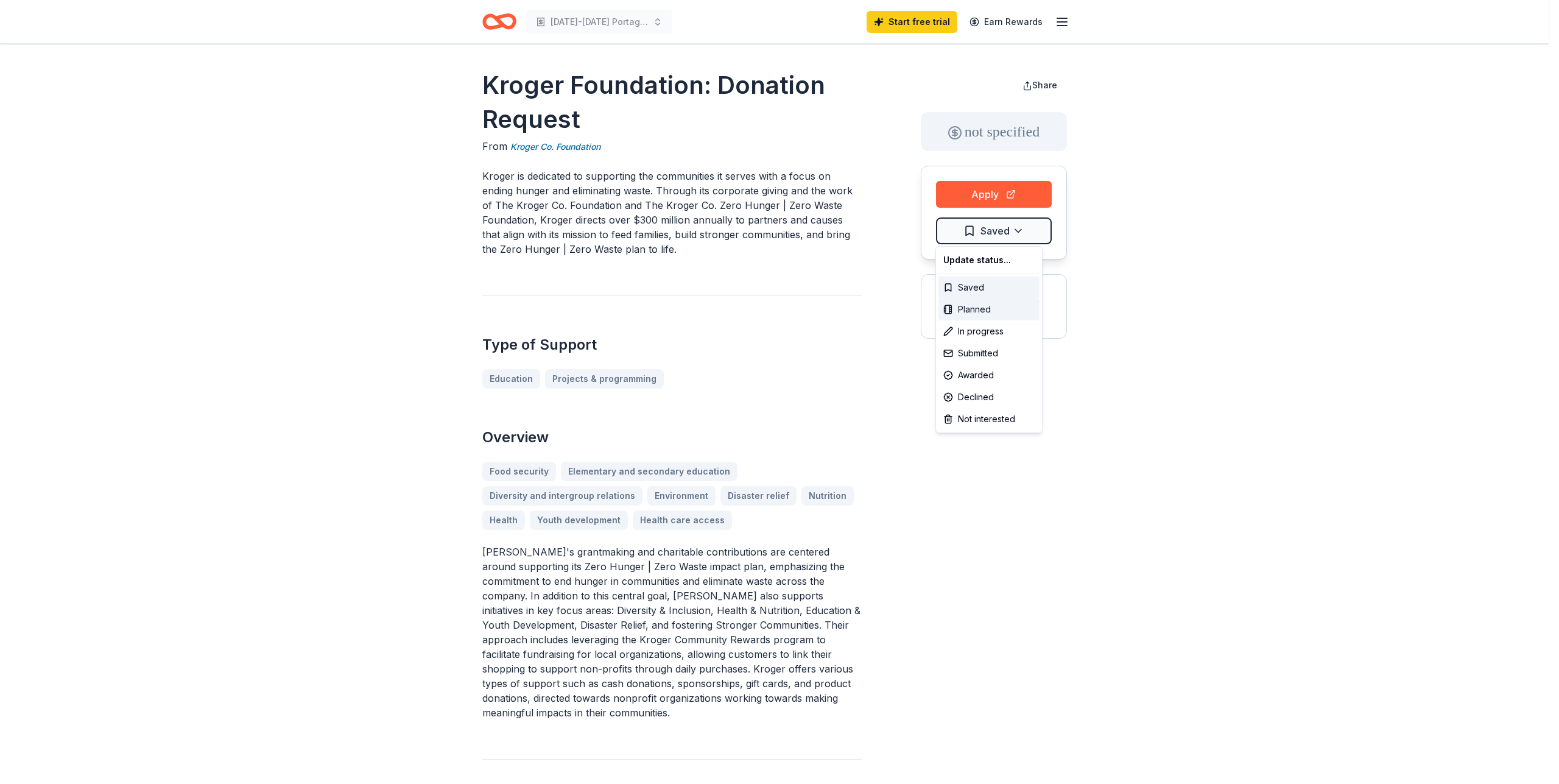
click at [961, 302] on div "Planned" at bounding box center [989, 309] width 102 height 22
click at [1152, 284] on html "[DATE]-[DATE] Portage Northern Men's Basketball Start free trial Earn Rewards K…" at bounding box center [780, 392] width 1559 height 784
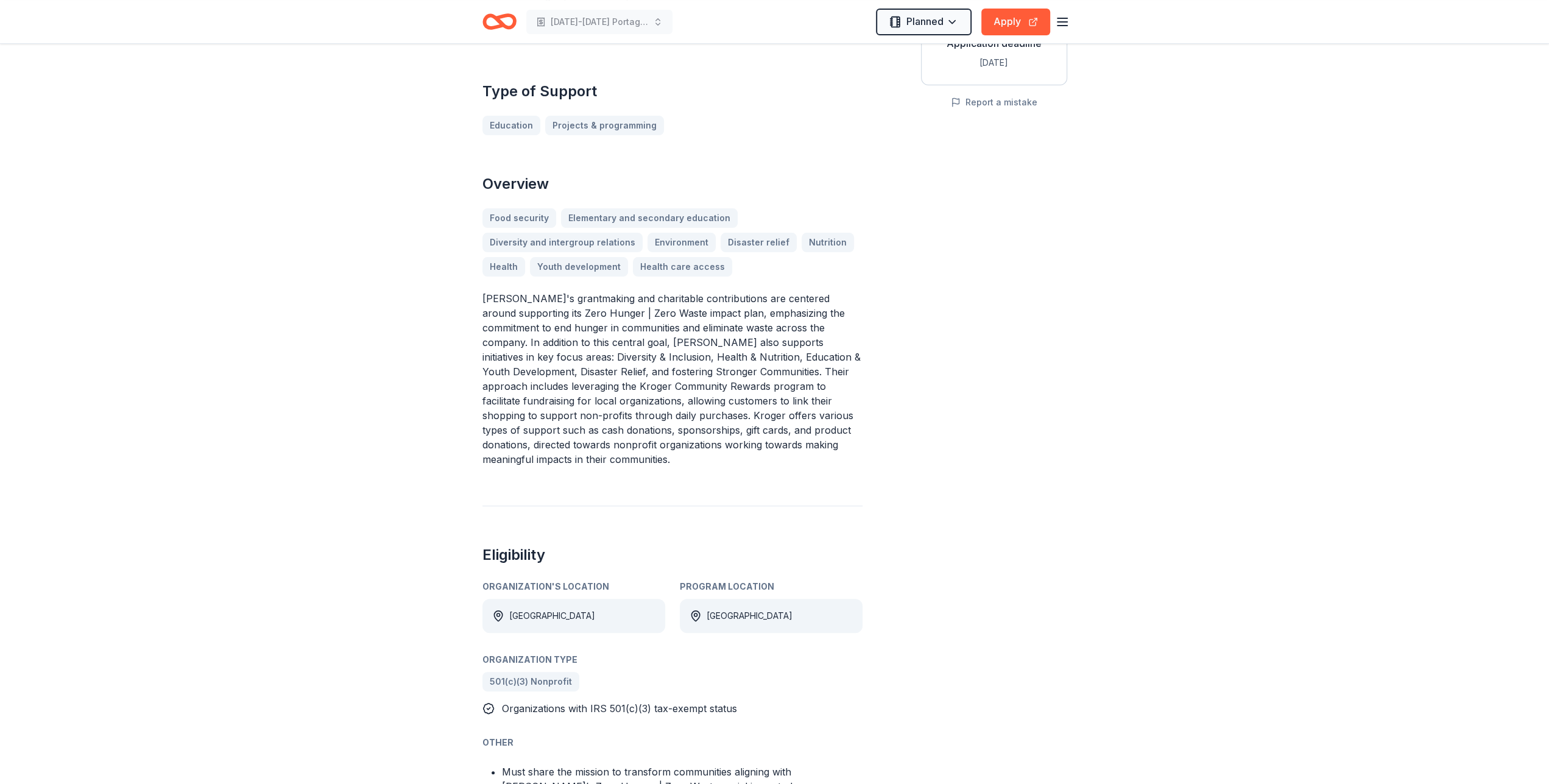
scroll to position [63, 0]
